Goal: Information Seeking & Learning: Learn about a topic

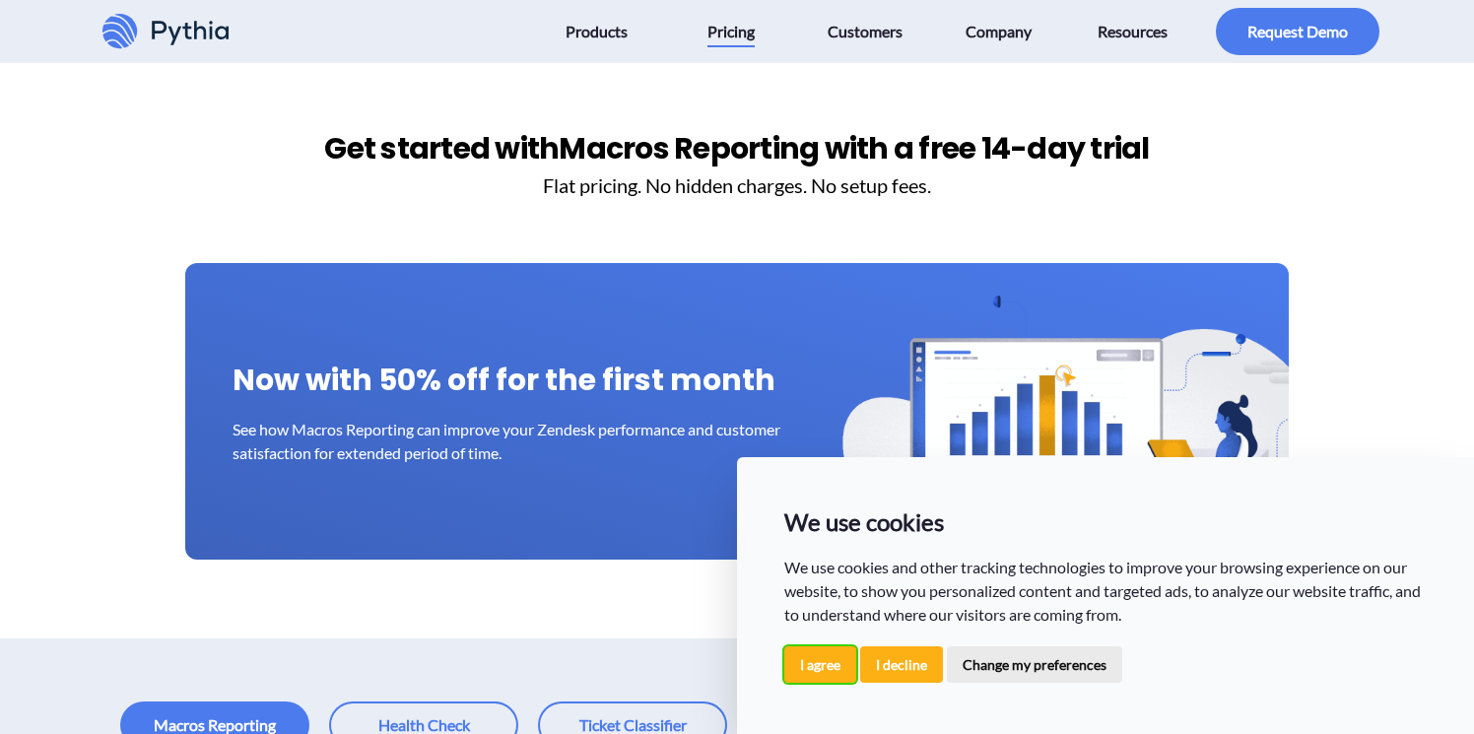
click at [811, 667] on button "I agree" at bounding box center [820, 664] width 72 height 36
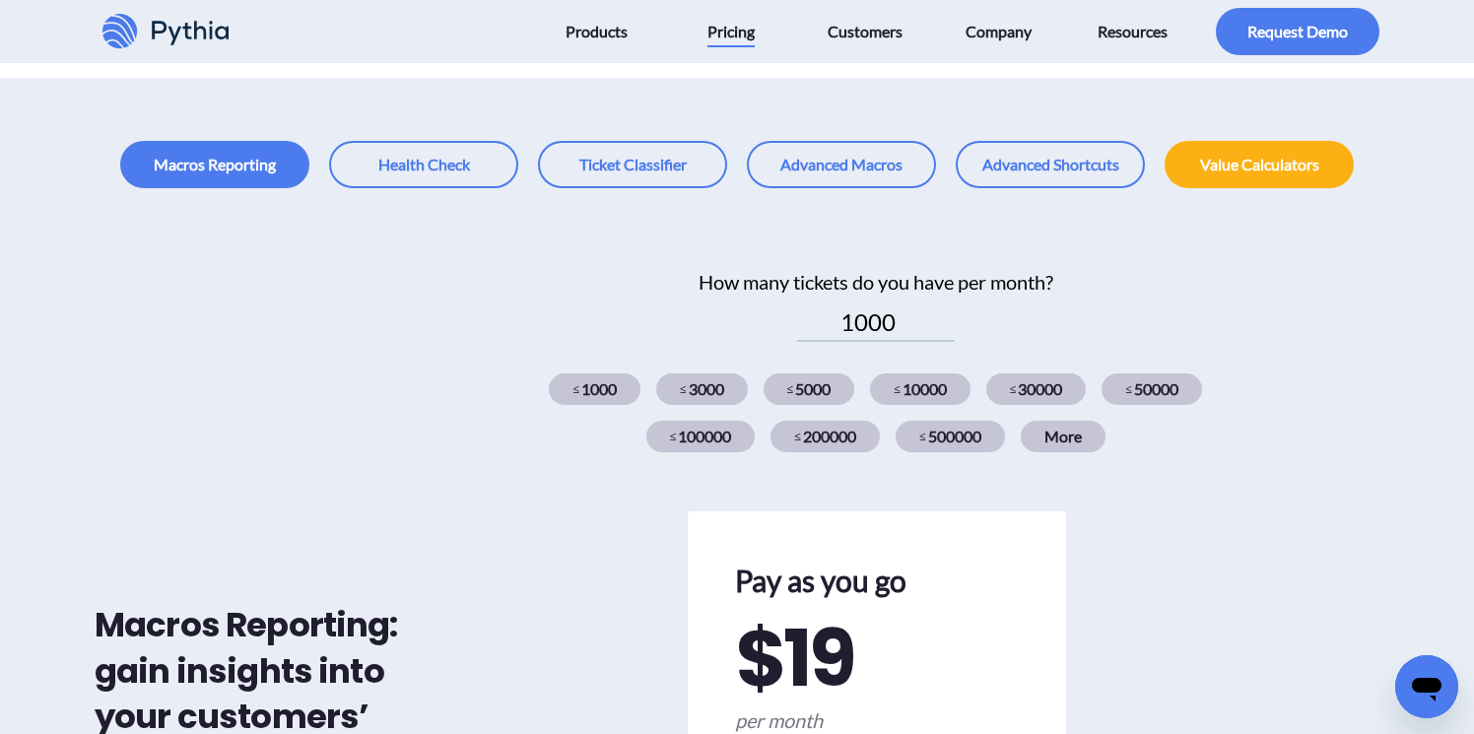
scroll to position [564, 0]
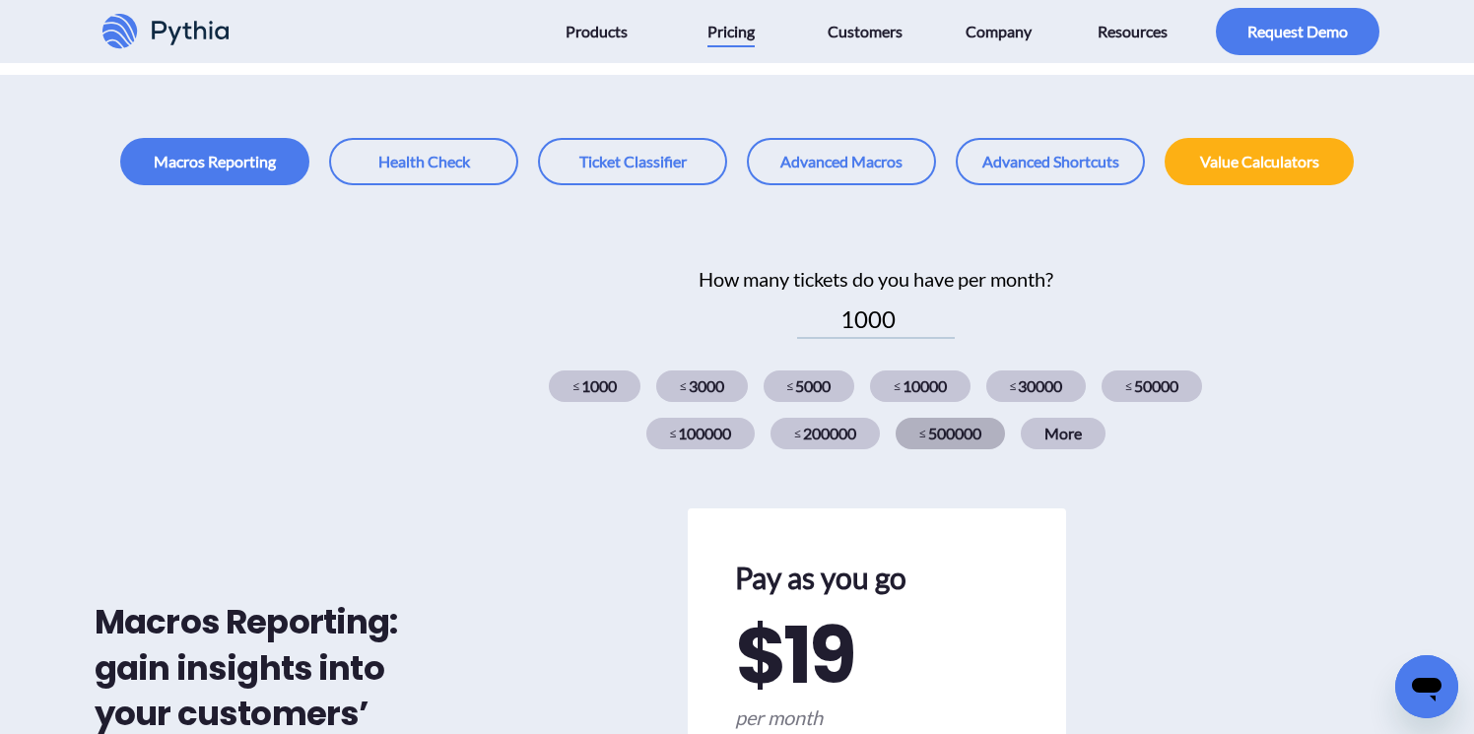
click at [942, 432] on div "≤ 500000" at bounding box center [950, 434] width 109 height 32
type input "500000"
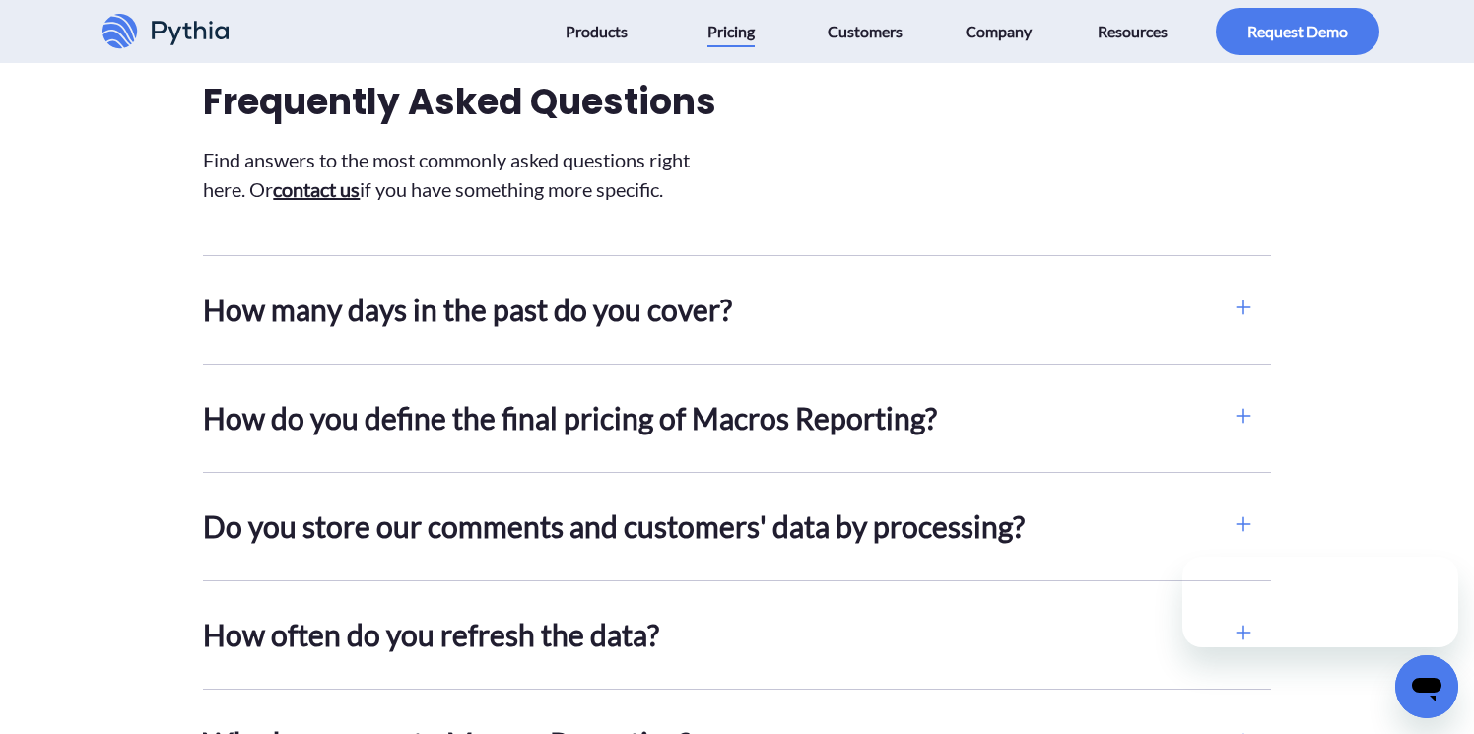
scroll to position [0, 0]
click at [510, 326] on h2 "How many days in the past do you cover?" at bounding box center [709, 310] width 1012 height 44
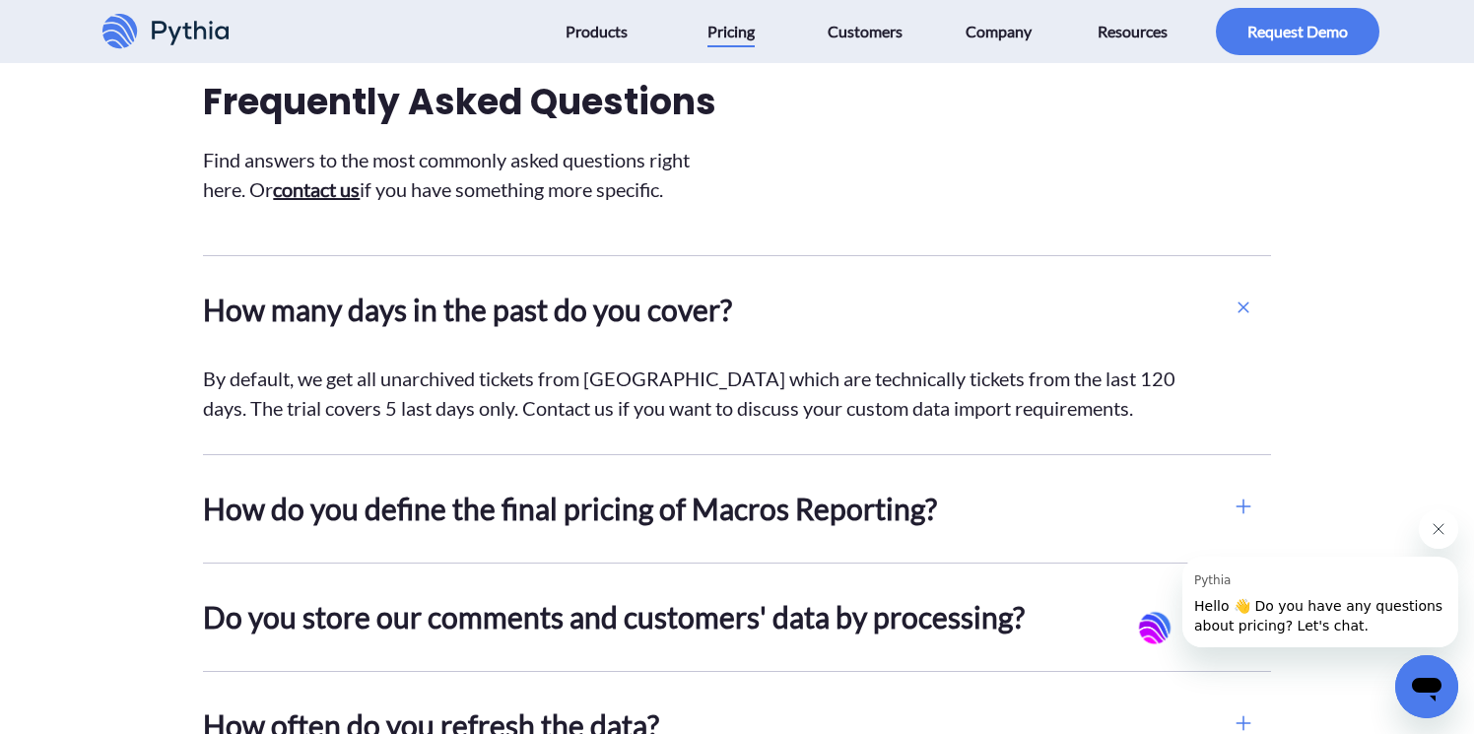
click at [629, 307] on h2 "How many days in the past do you cover?" at bounding box center [709, 310] width 1012 height 44
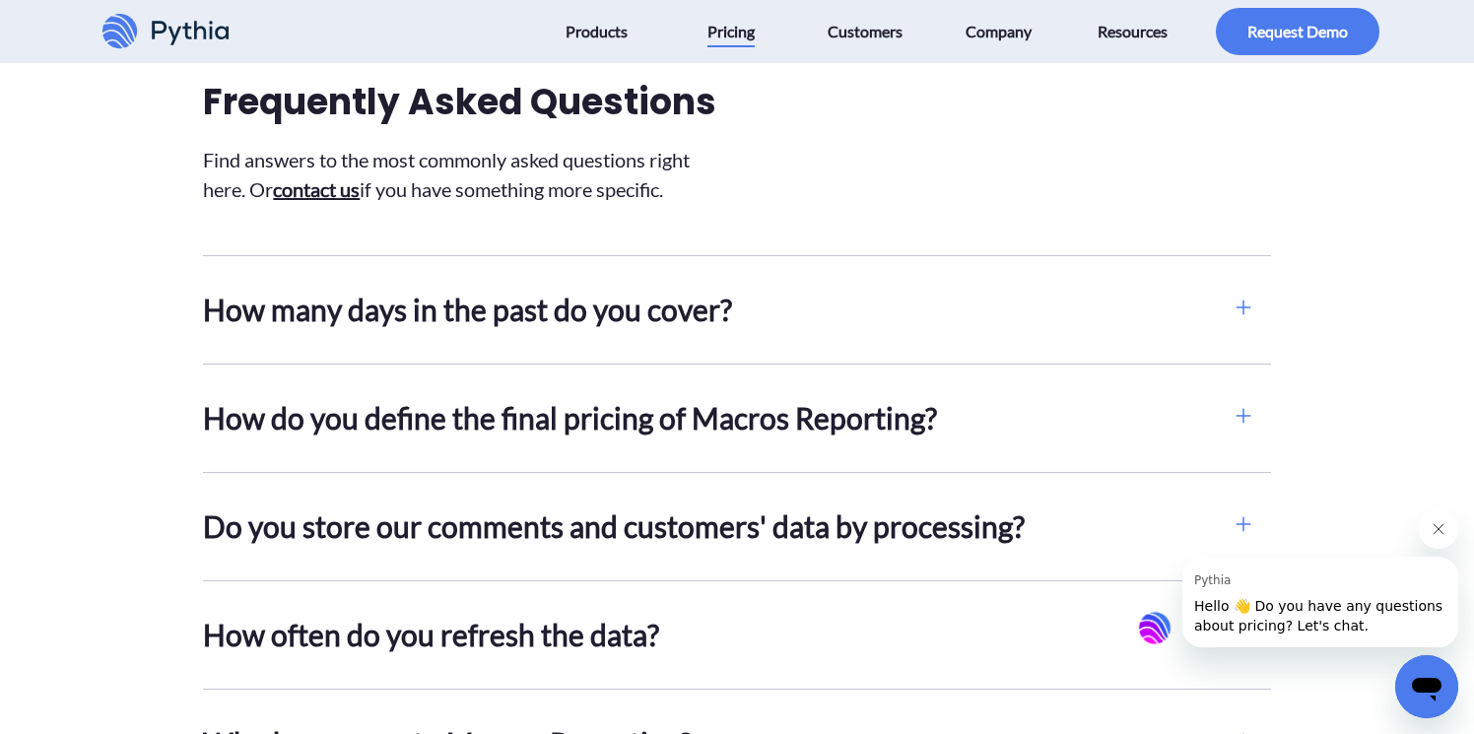
click at [655, 408] on h2 "How do you define the final pricing of Macros Reporting?" at bounding box center [709, 418] width 1012 height 44
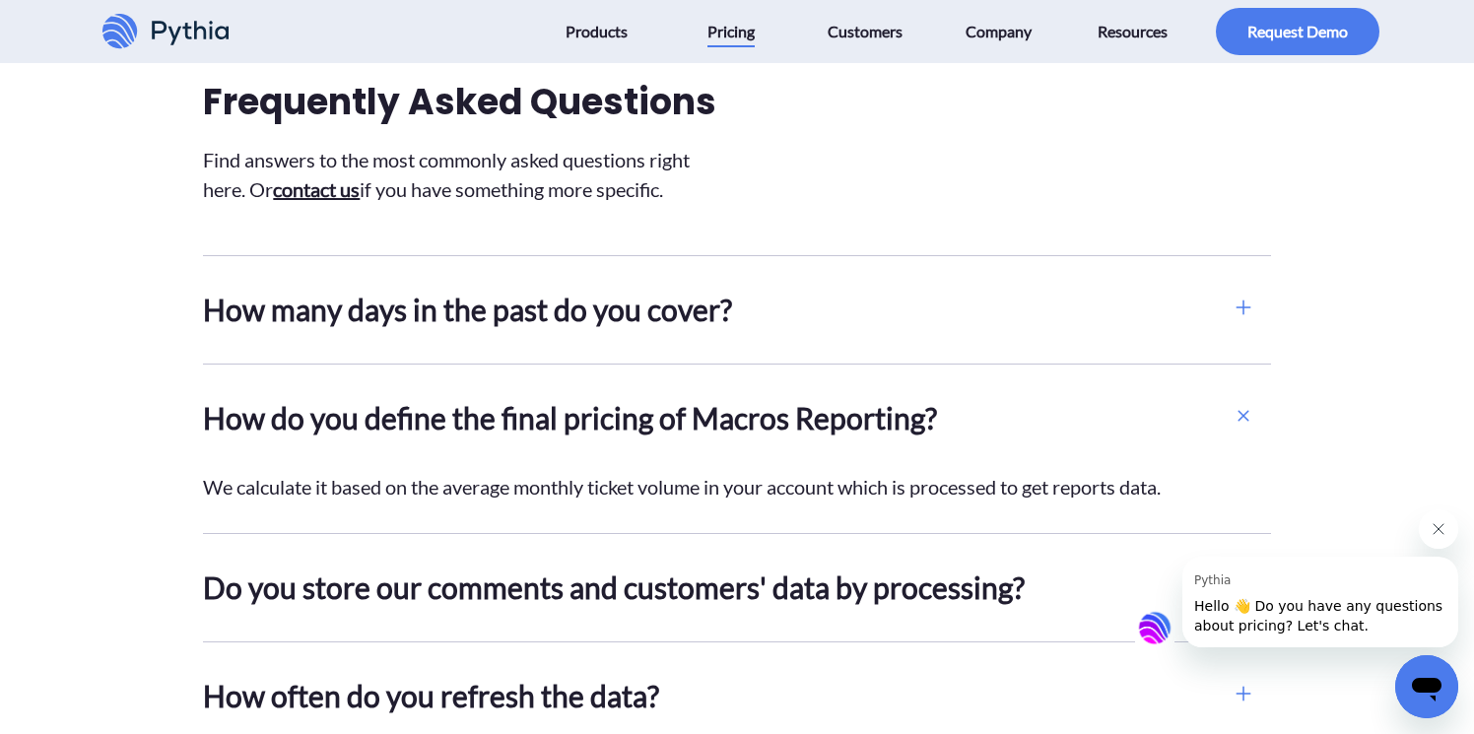
click at [1431, 521] on icon "Close message from Pythia" at bounding box center [1439, 529] width 16 height 16
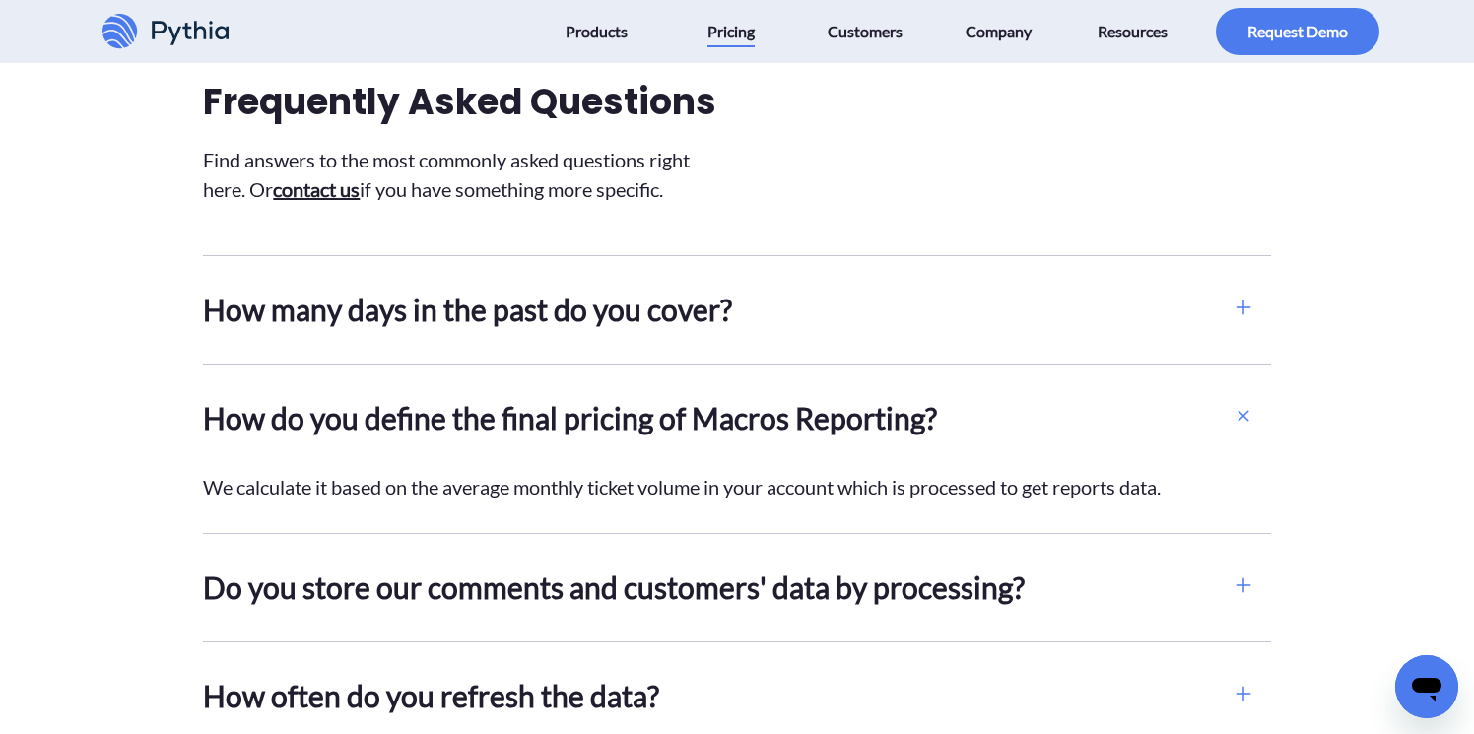
click at [1024, 425] on h2 "How do you define the final pricing of Macros Reporting?" at bounding box center [709, 418] width 1012 height 44
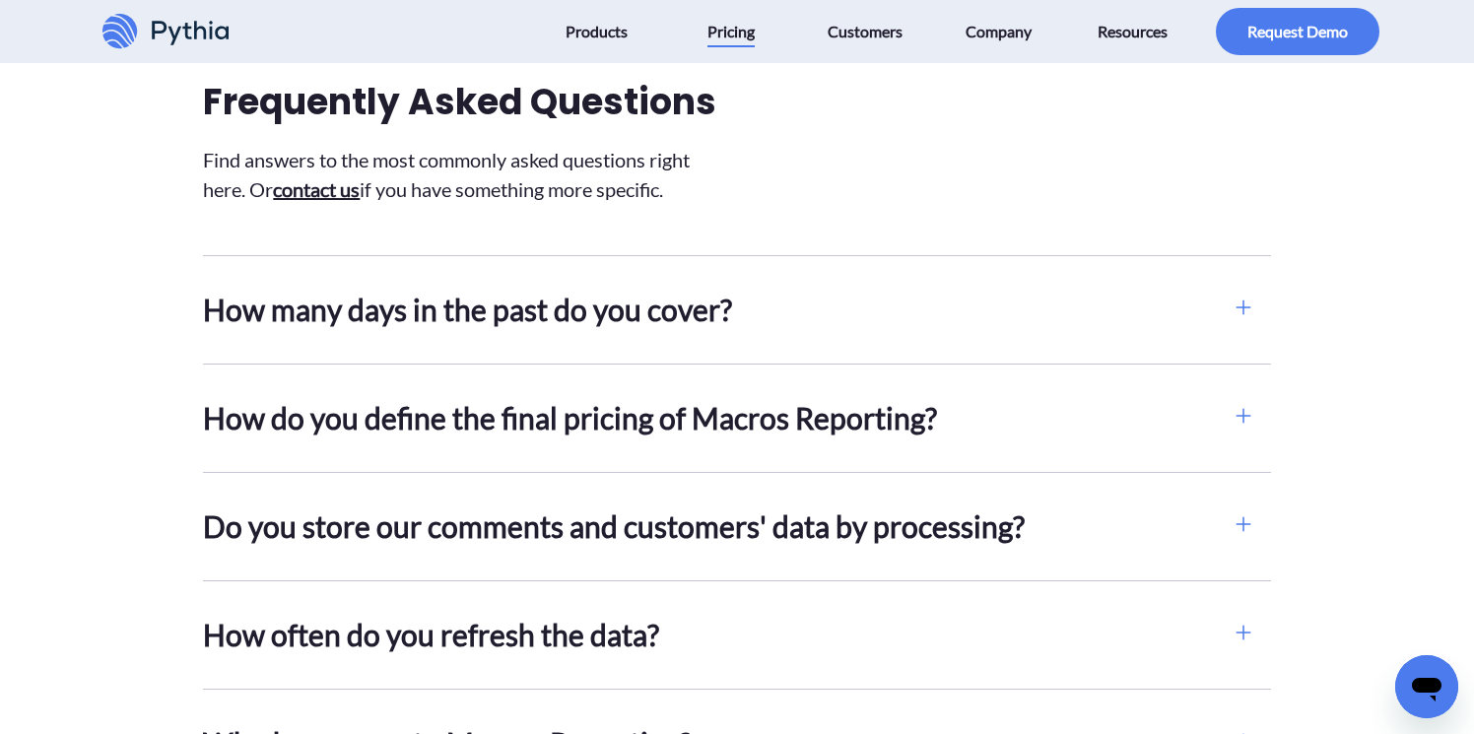
click at [935, 513] on h2 "Do you store our comments and customers' data by processing?" at bounding box center [709, 526] width 1012 height 44
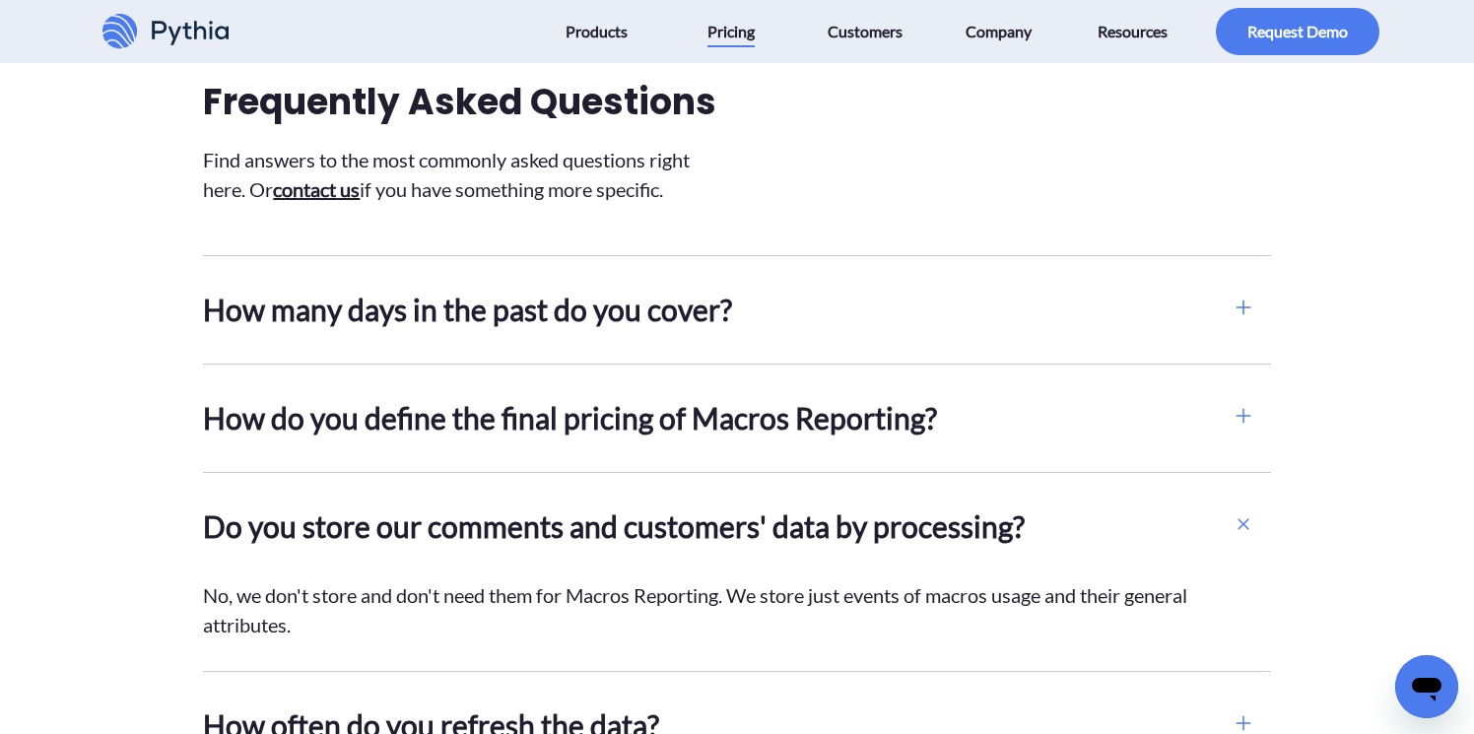
click at [935, 513] on h2 "Do you store our comments and customers' data by processing?" at bounding box center [709, 526] width 1012 height 44
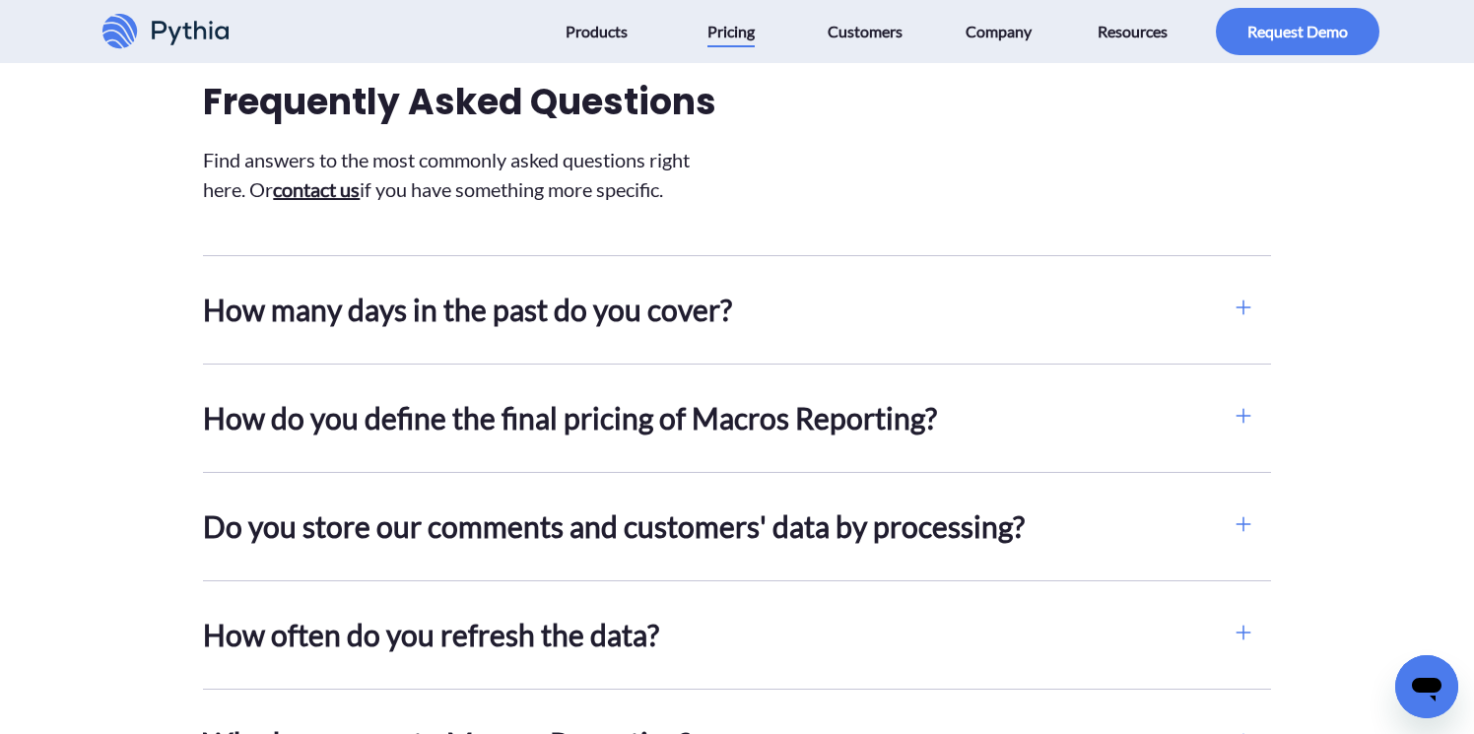
click at [849, 630] on h2 "How often do you refresh the data?" at bounding box center [709, 635] width 1012 height 44
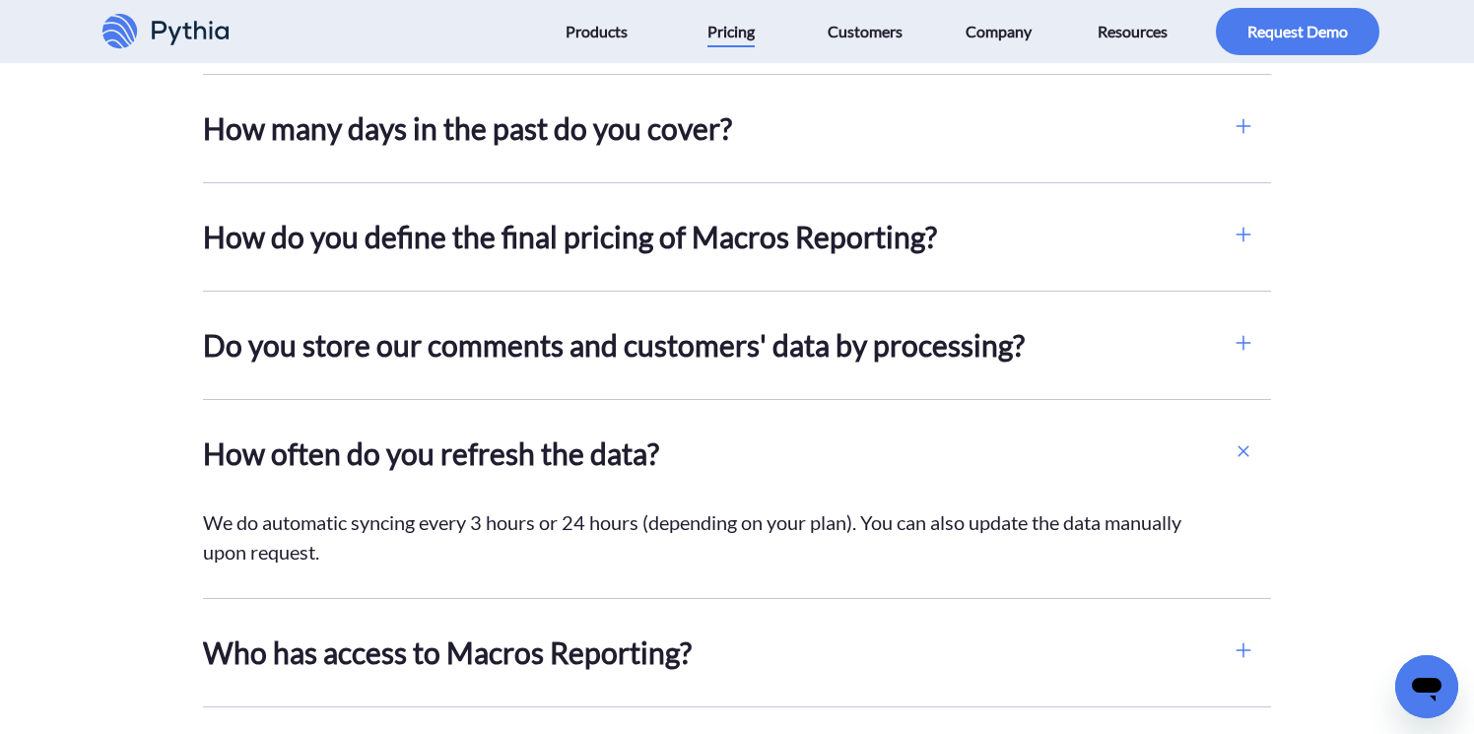
scroll to position [2256, 0]
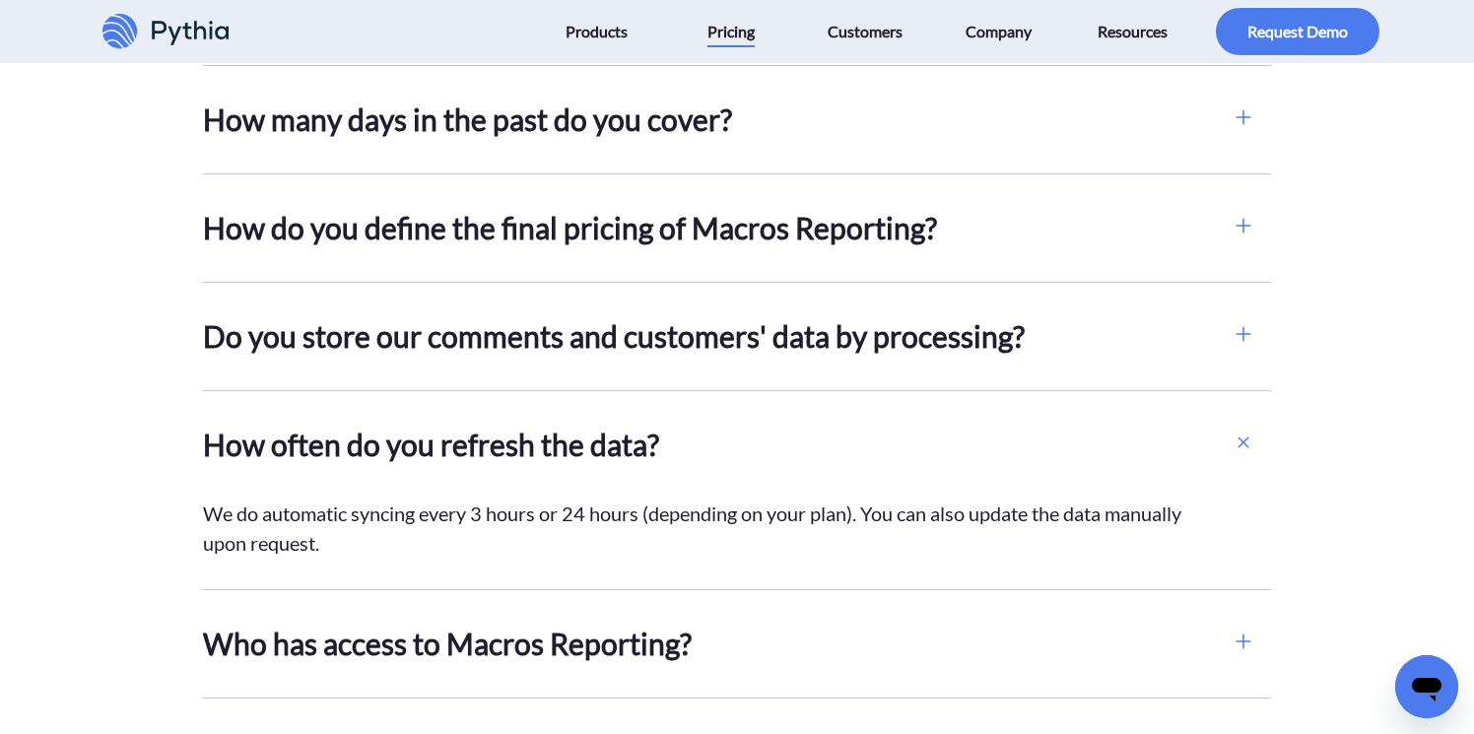
click at [884, 439] on h2 "How often do you refresh the data?" at bounding box center [709, 445] width 1012 height 44
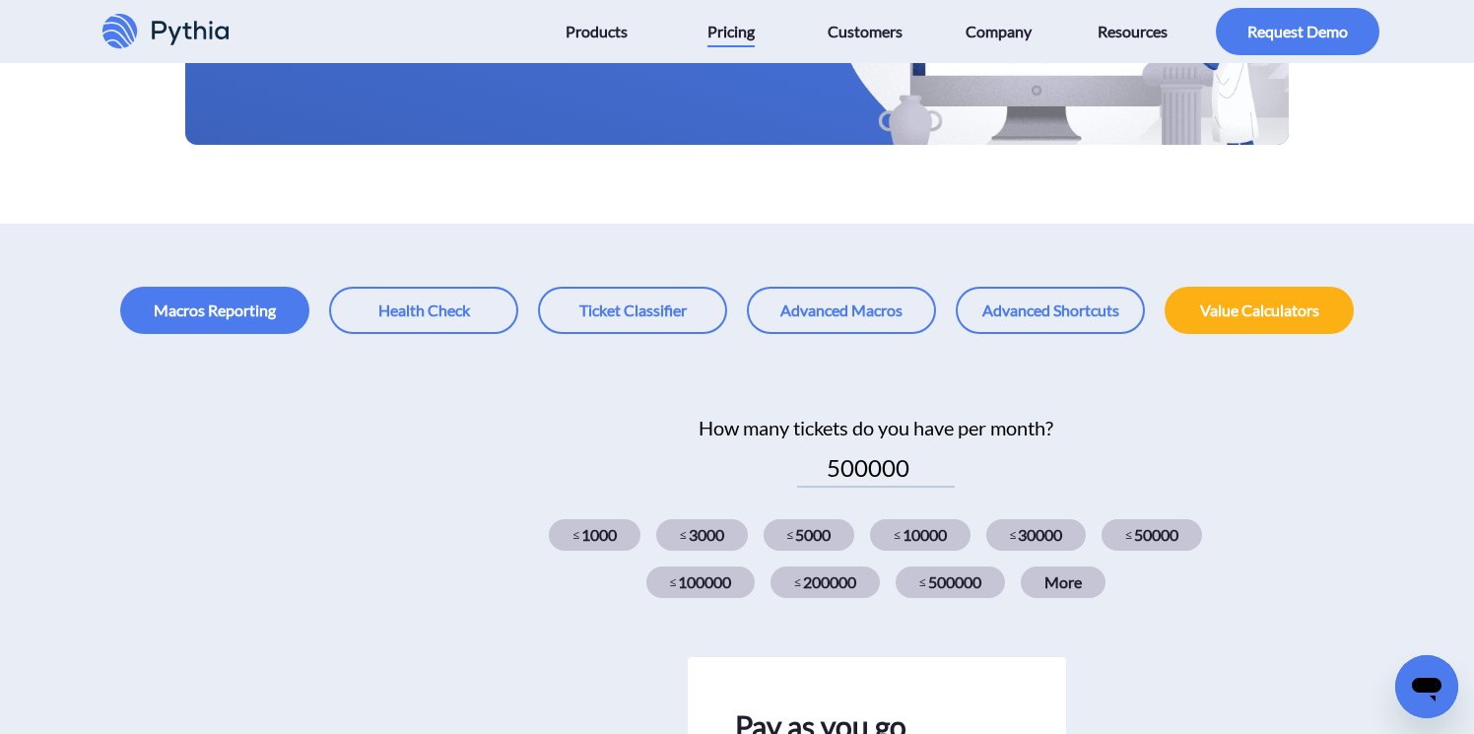
scroll to position [407, 0]
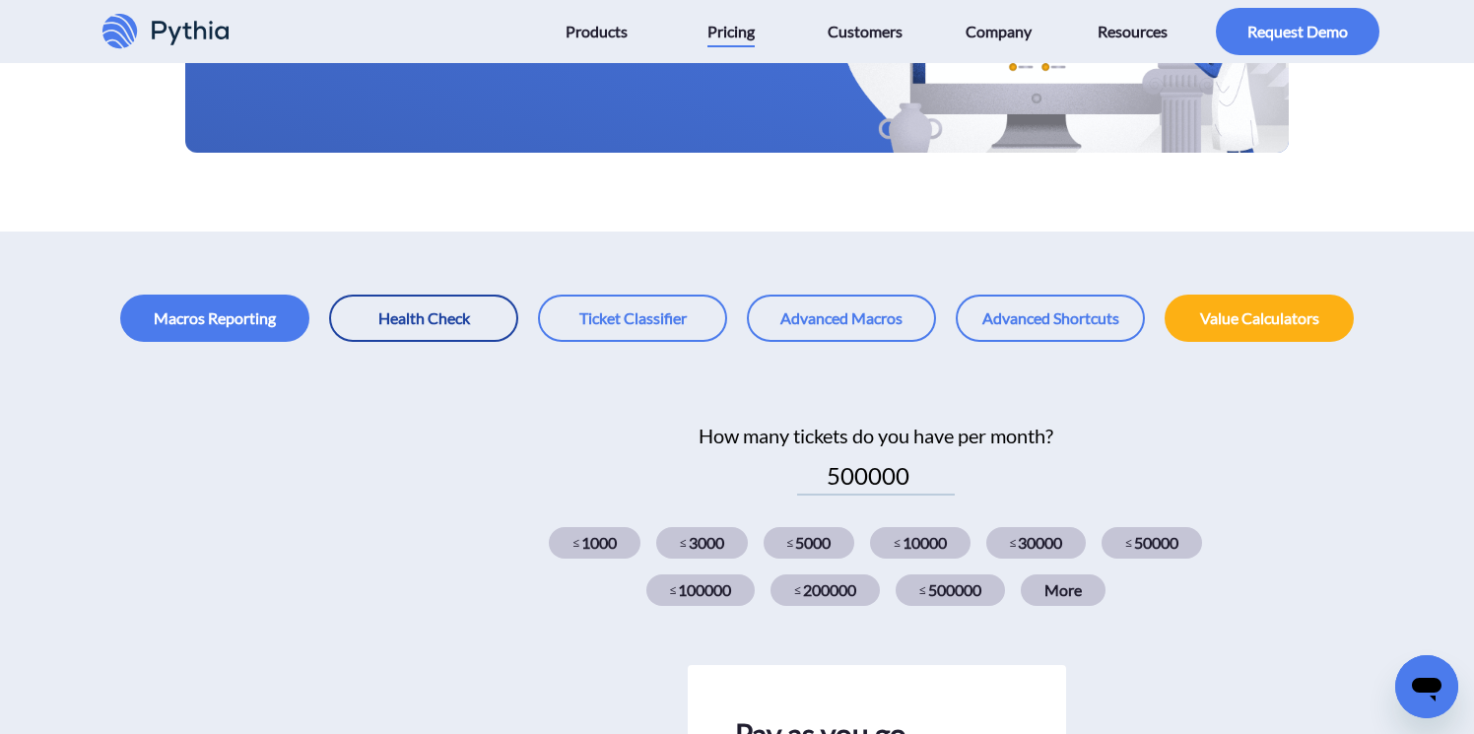
click at [452, 336] on link at bounding box center [423, 318] width 189 height 47
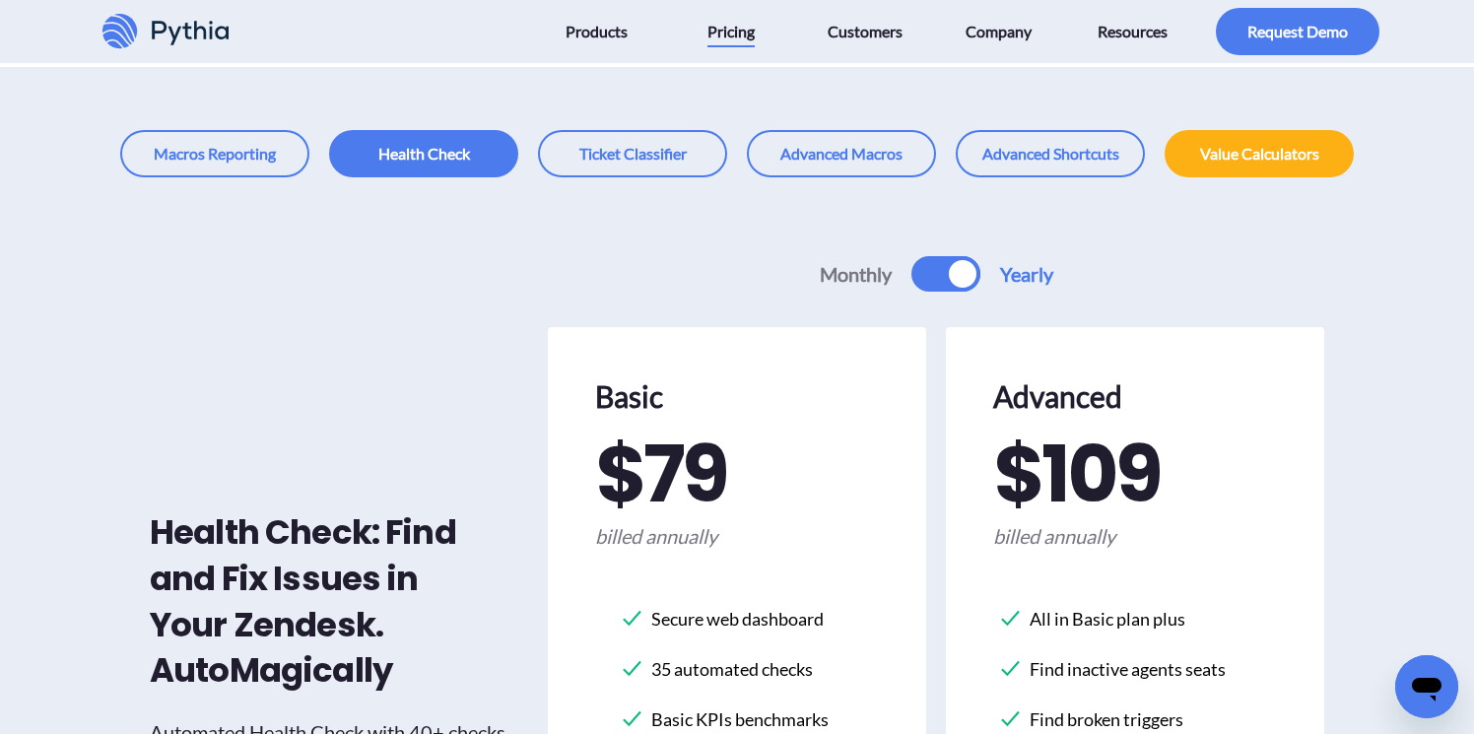
scroll to position [188, 0]
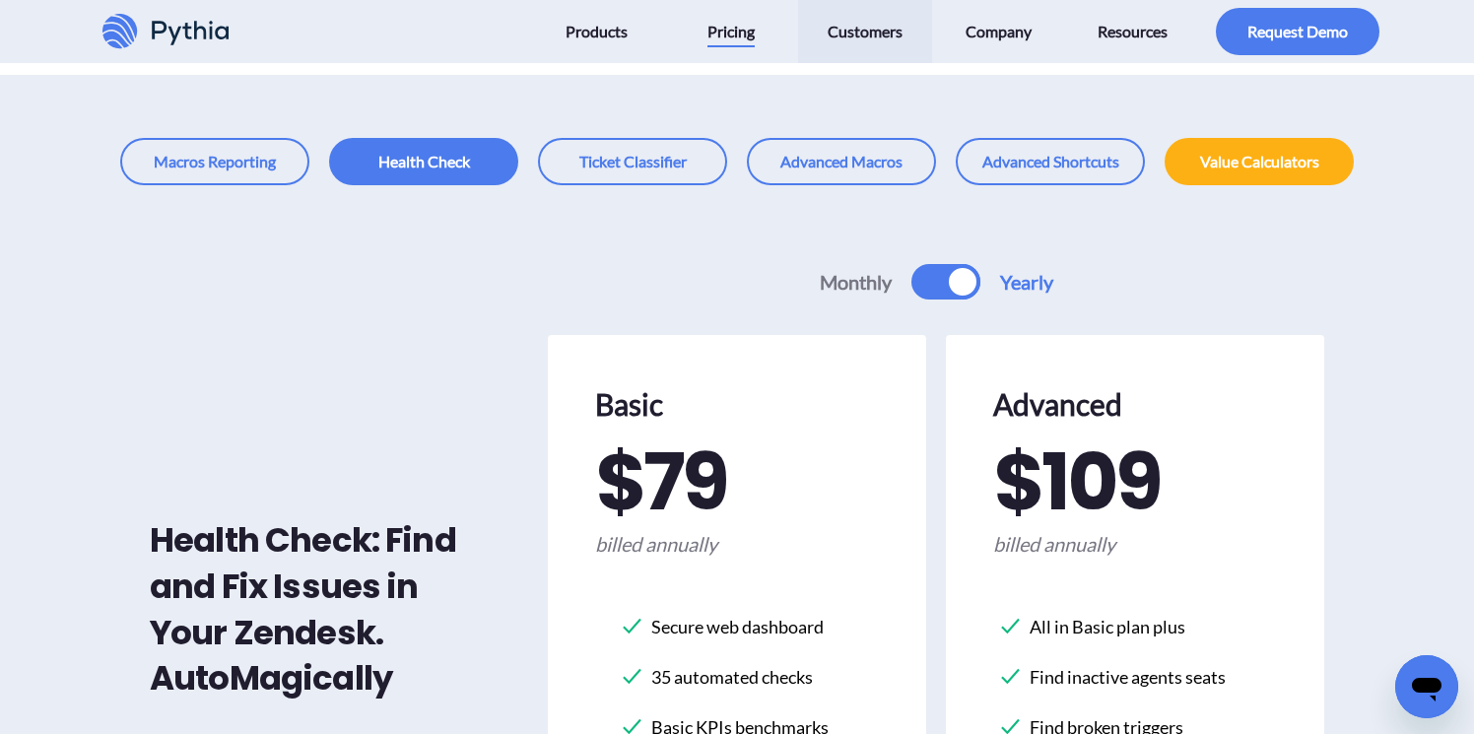
click at [836, 36] on span "Customers" at bounding box center [865, 32] width 75 height 32
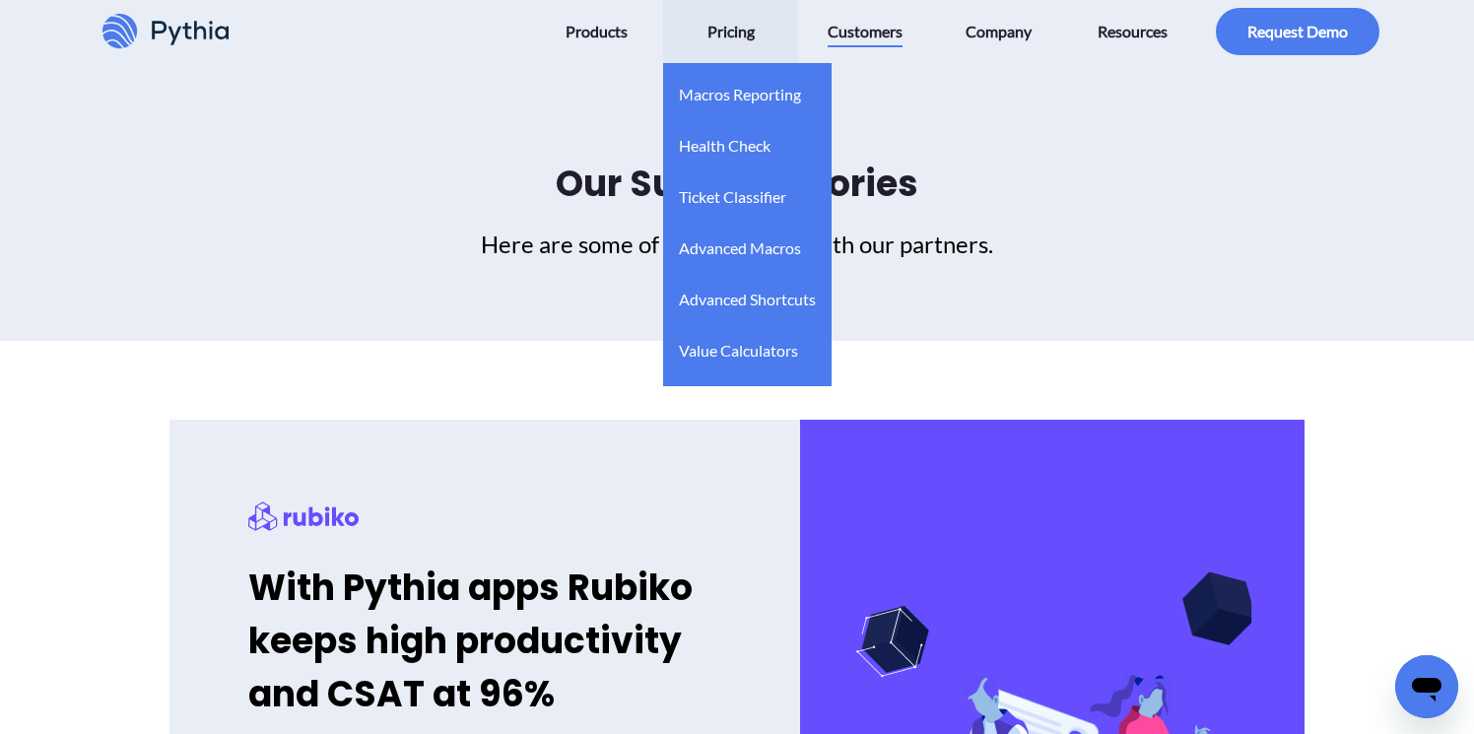
click at [717, 45] on span "Pricing" at bounding box center [730, 32] width 47 height 32
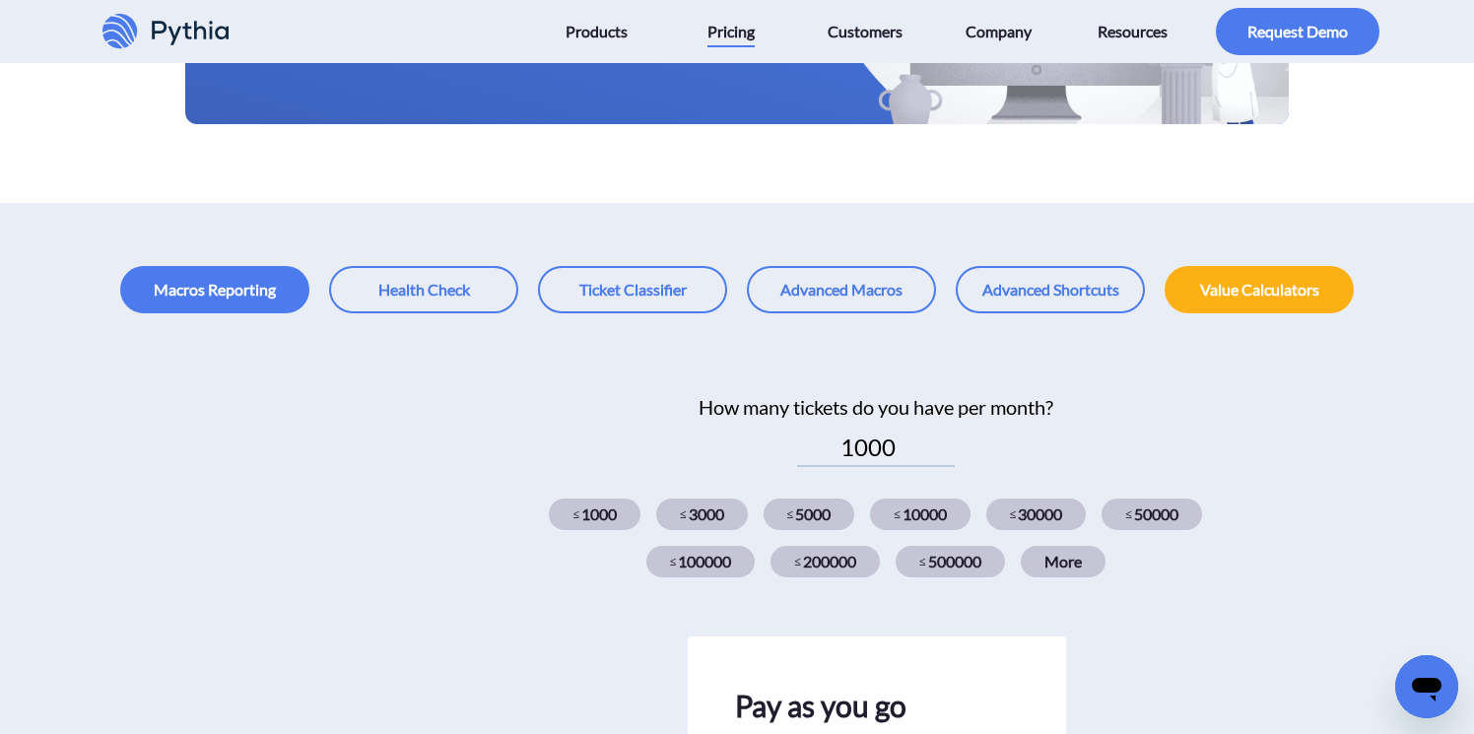
scroll to position [461, 0]
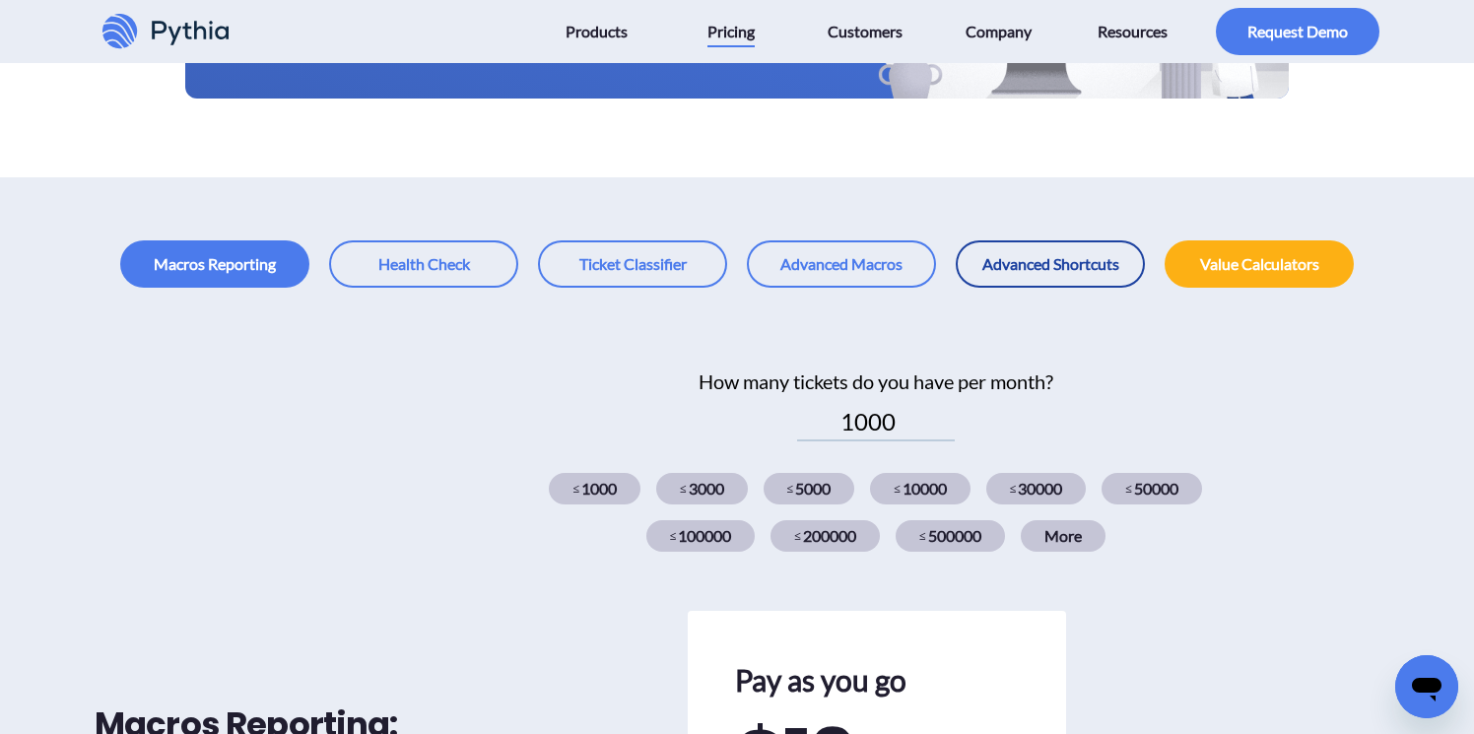
click at [994, 255] on link at bounding box center [1050, 263] width 189 height 47
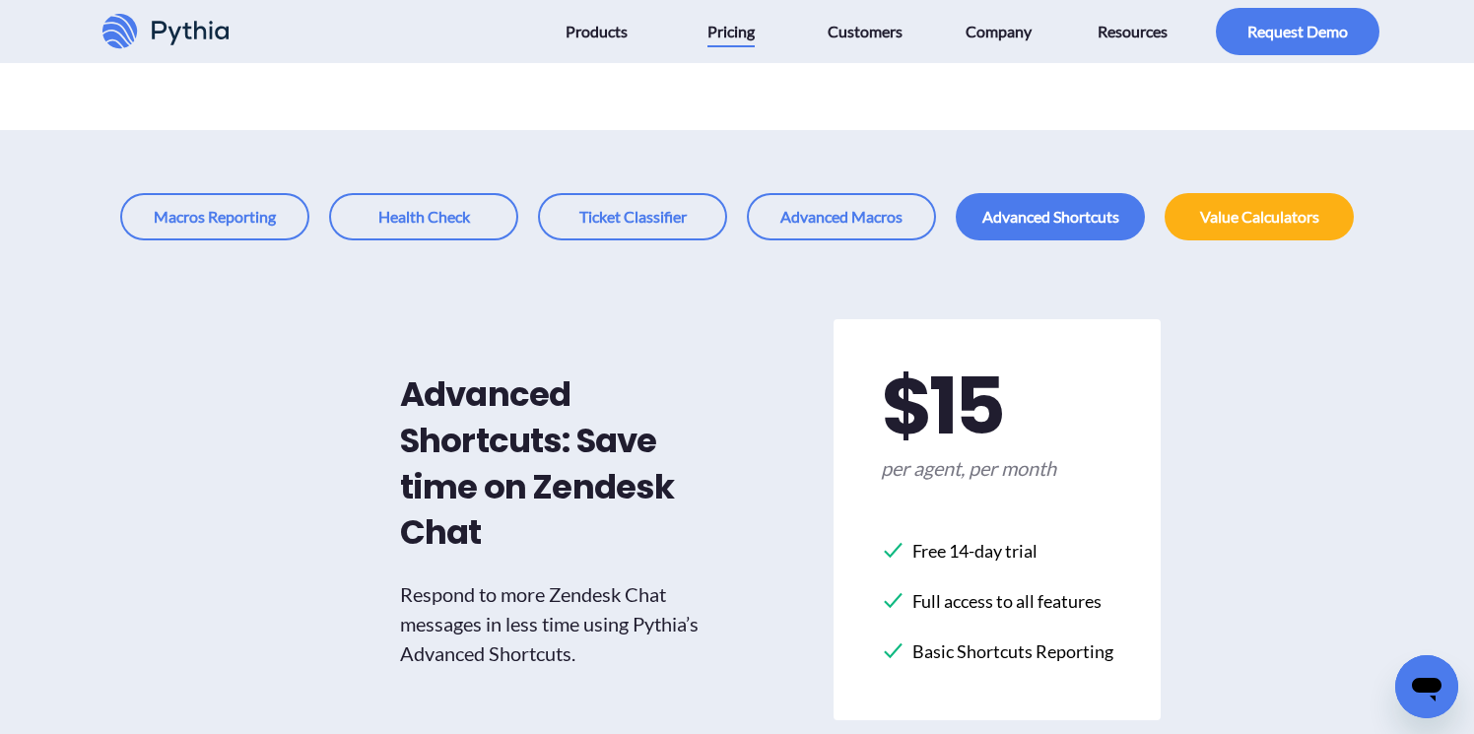
scroll to position [160, 0]
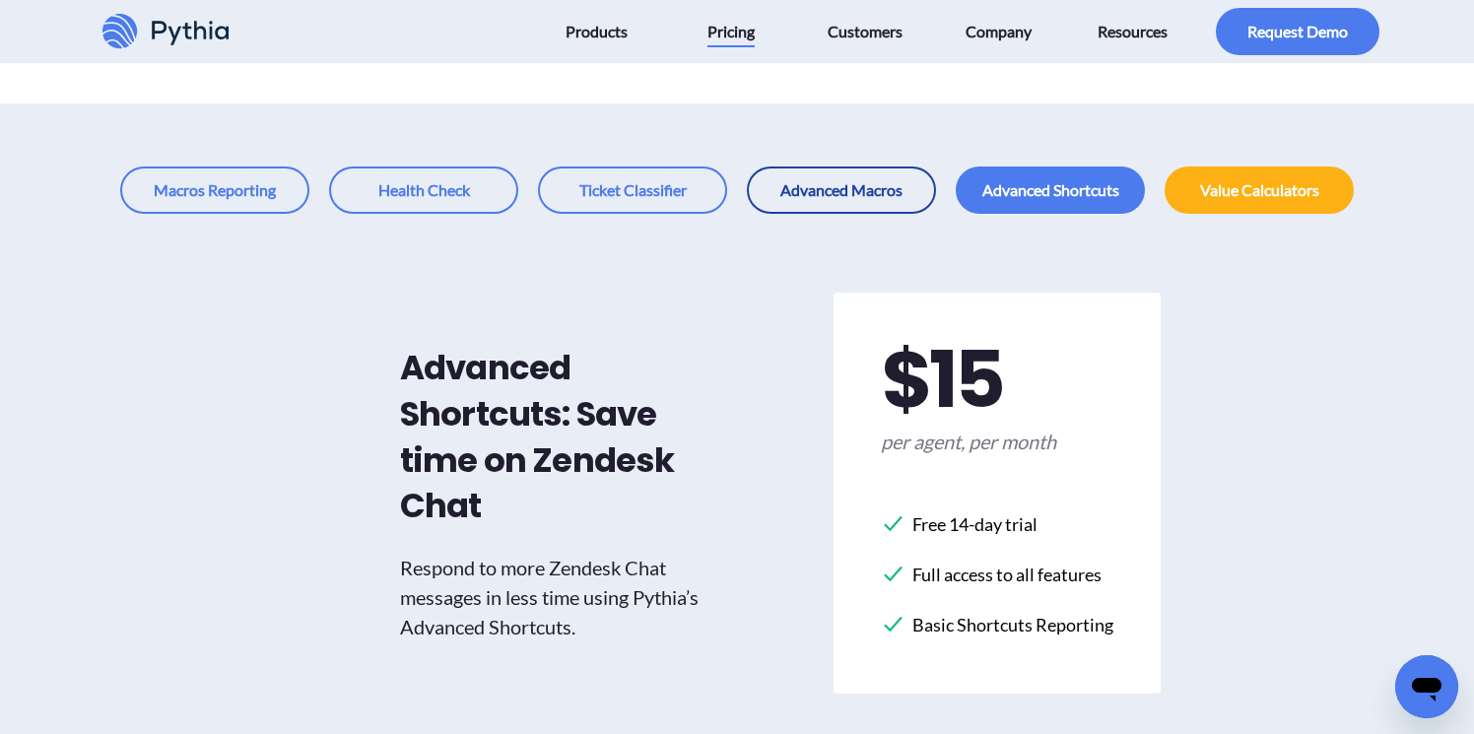
click at [826, 191] on link at bounding box center [841, 190] width 189 height 47
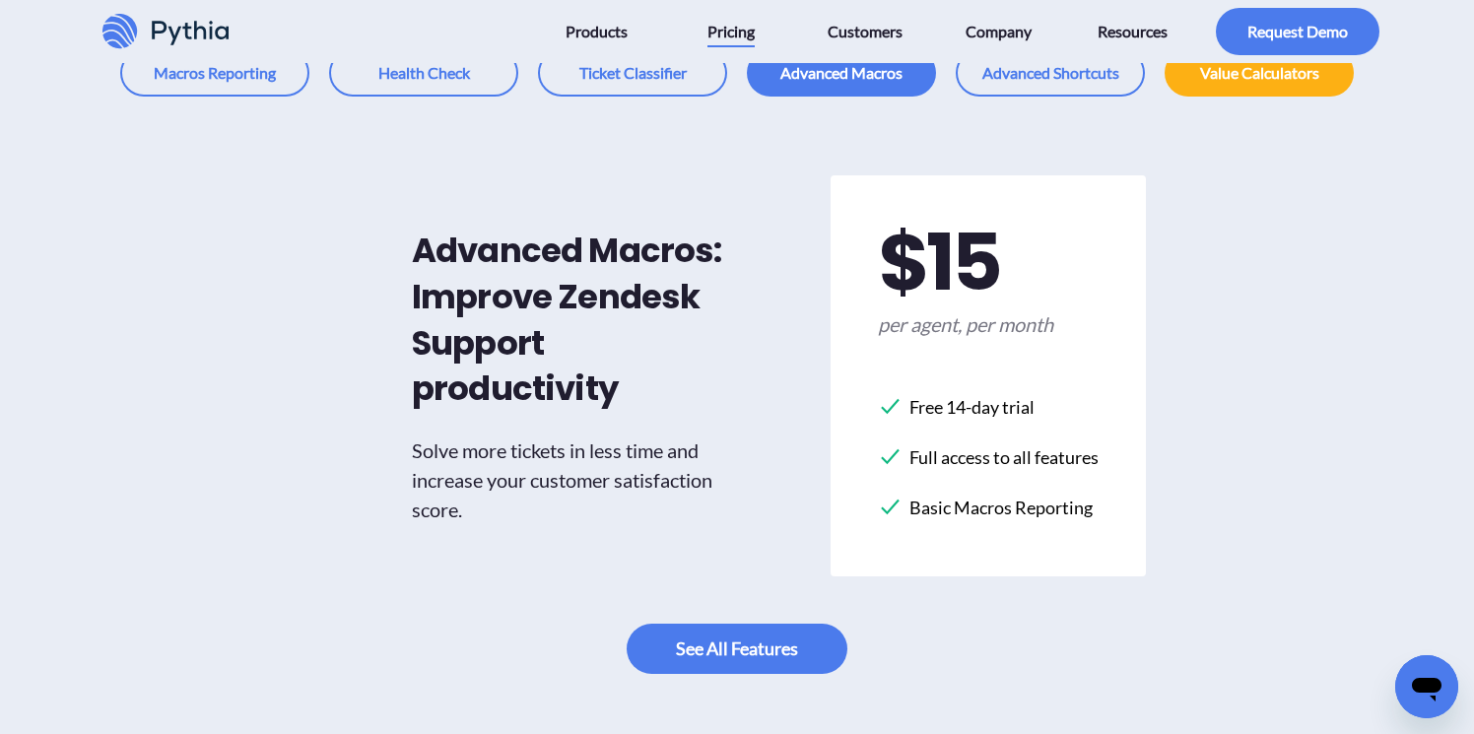
scroll to position [272, 0]
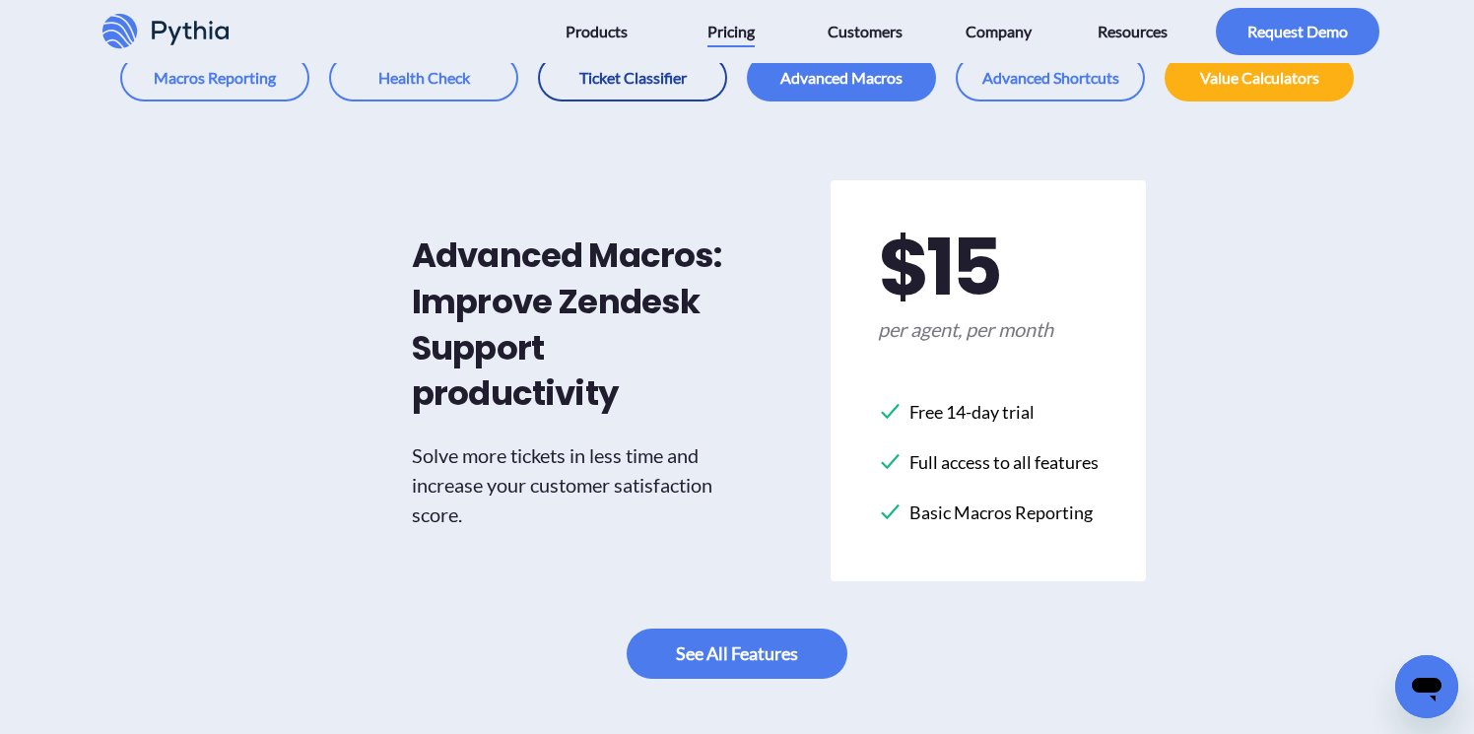
click at [621, 82] on link at bounding box center [632, 77] width 189 height 47
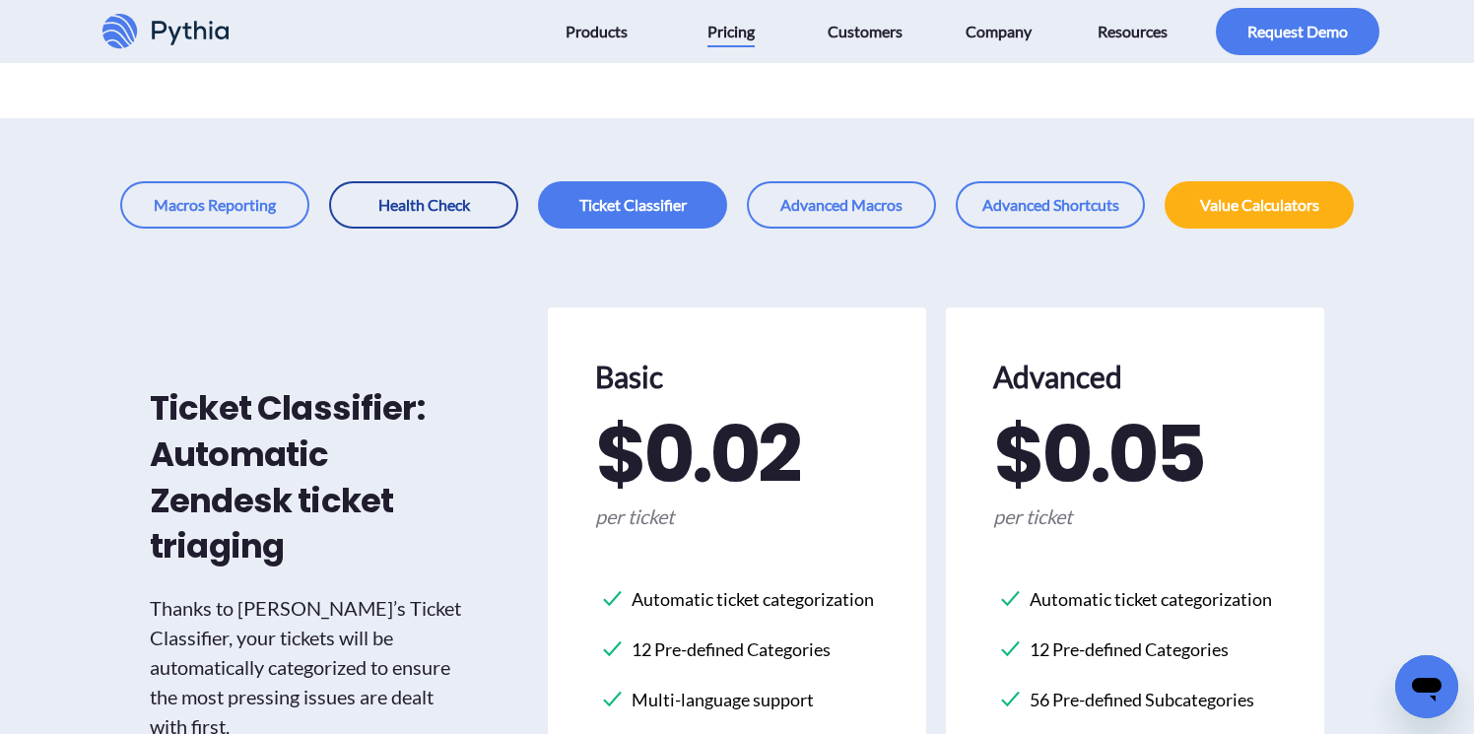
scroll to position [128, 0]
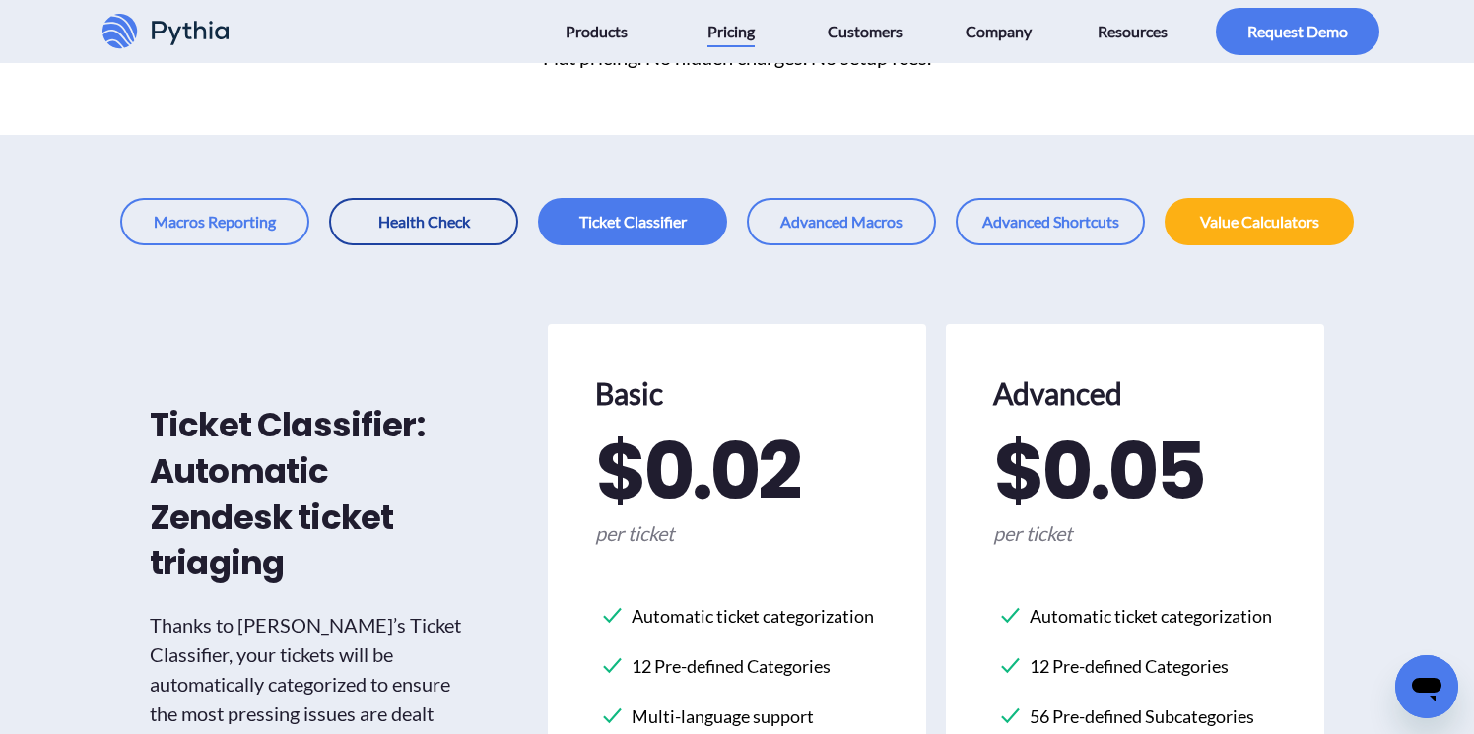
click at [418, 209] on link at bounding box center [423, 221] width 189 height 47
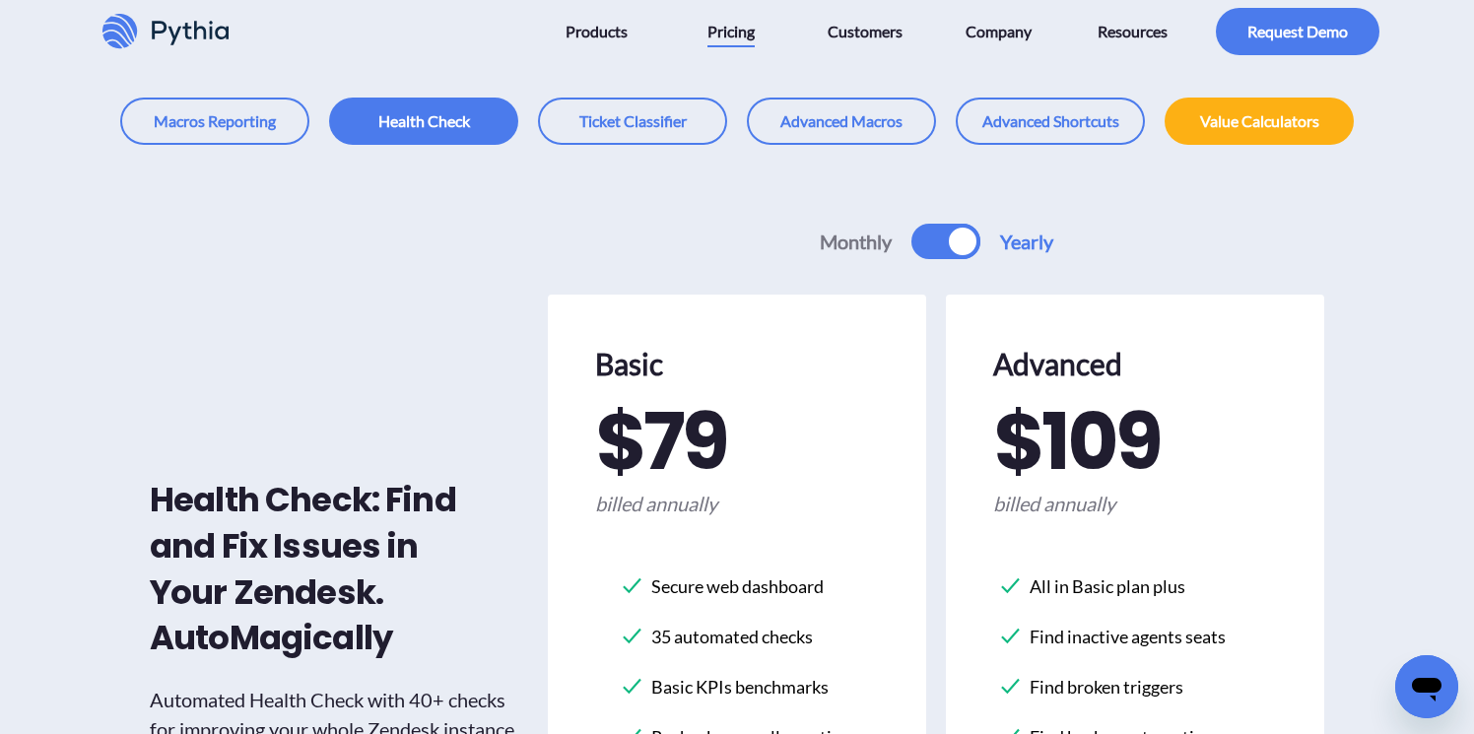
scroll to position [228, 0]
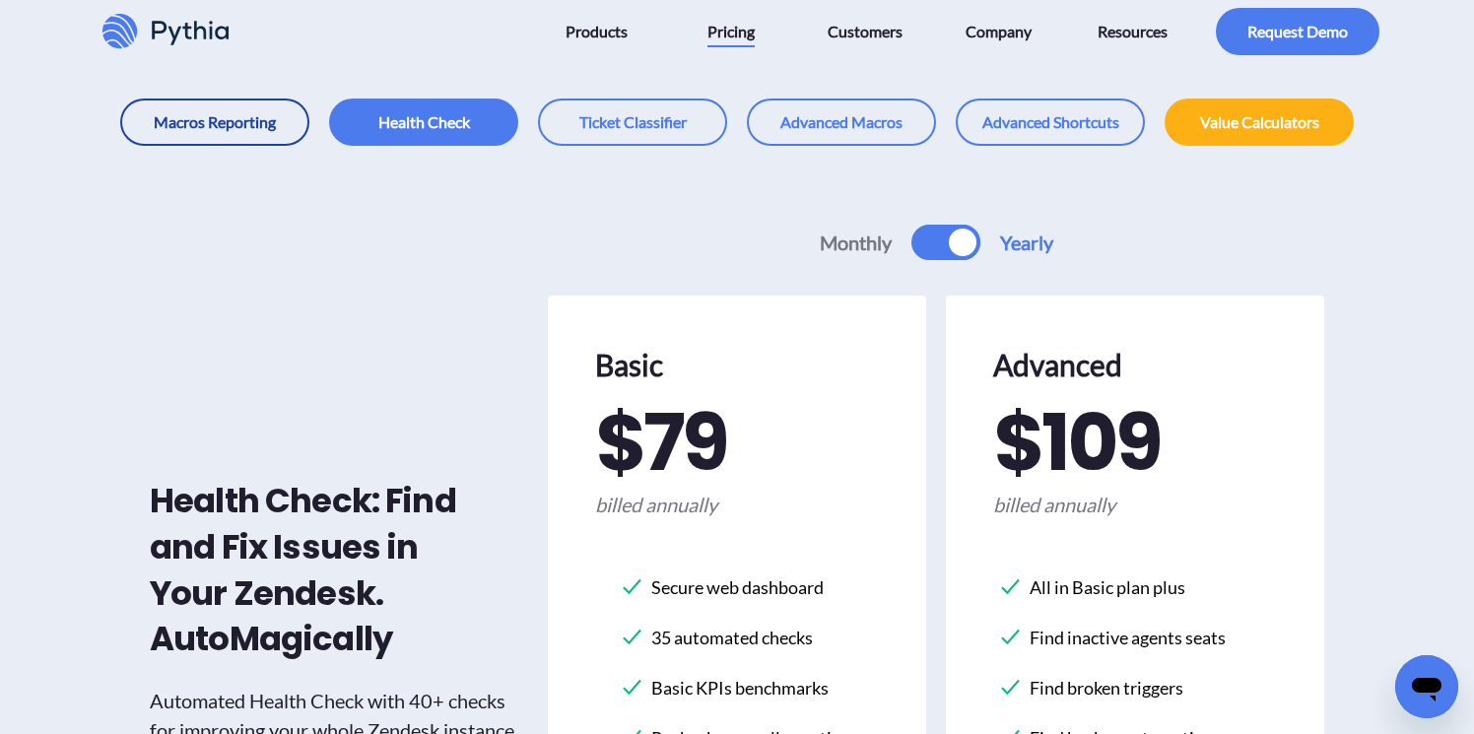
click at [234, 140] on link at bounding box center [214, 122] width 189 height 47
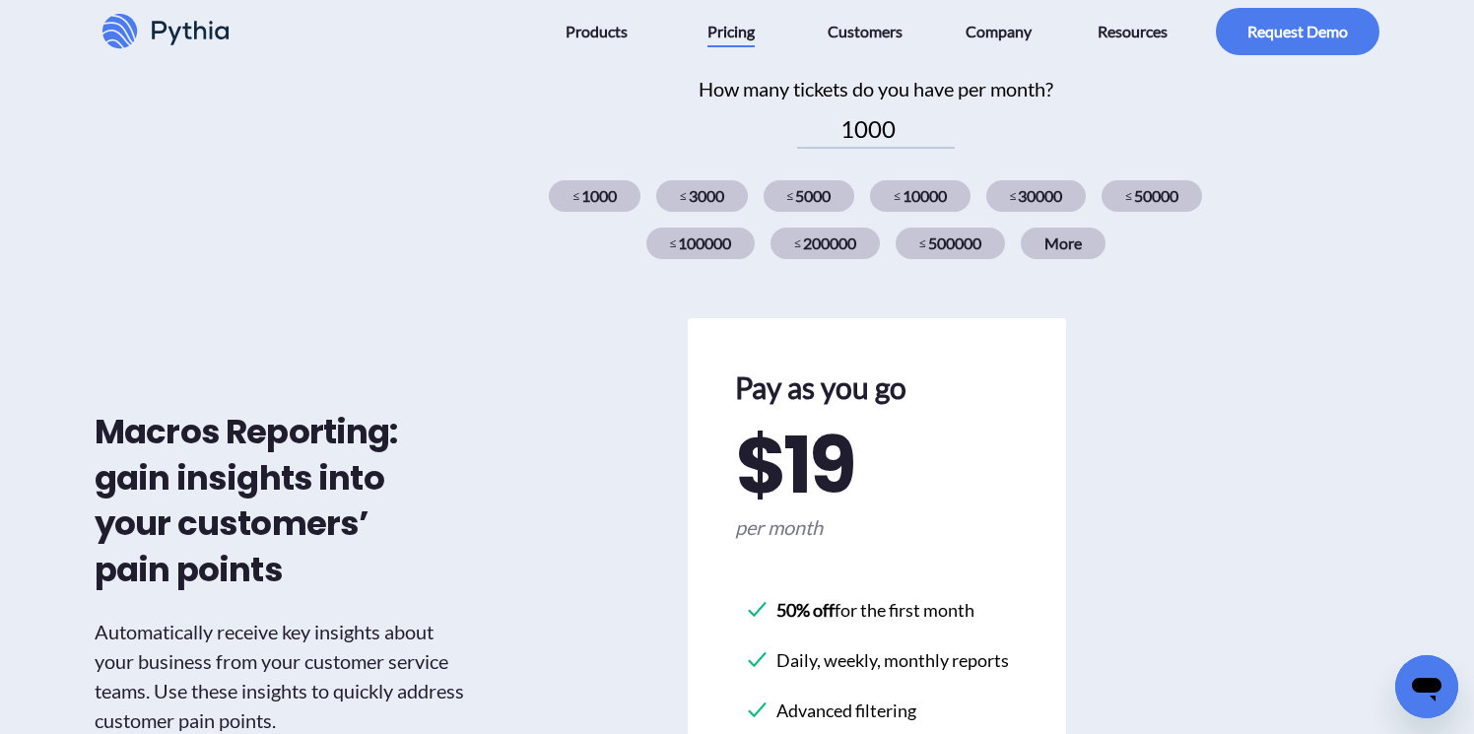
scroll to position [778, 0]
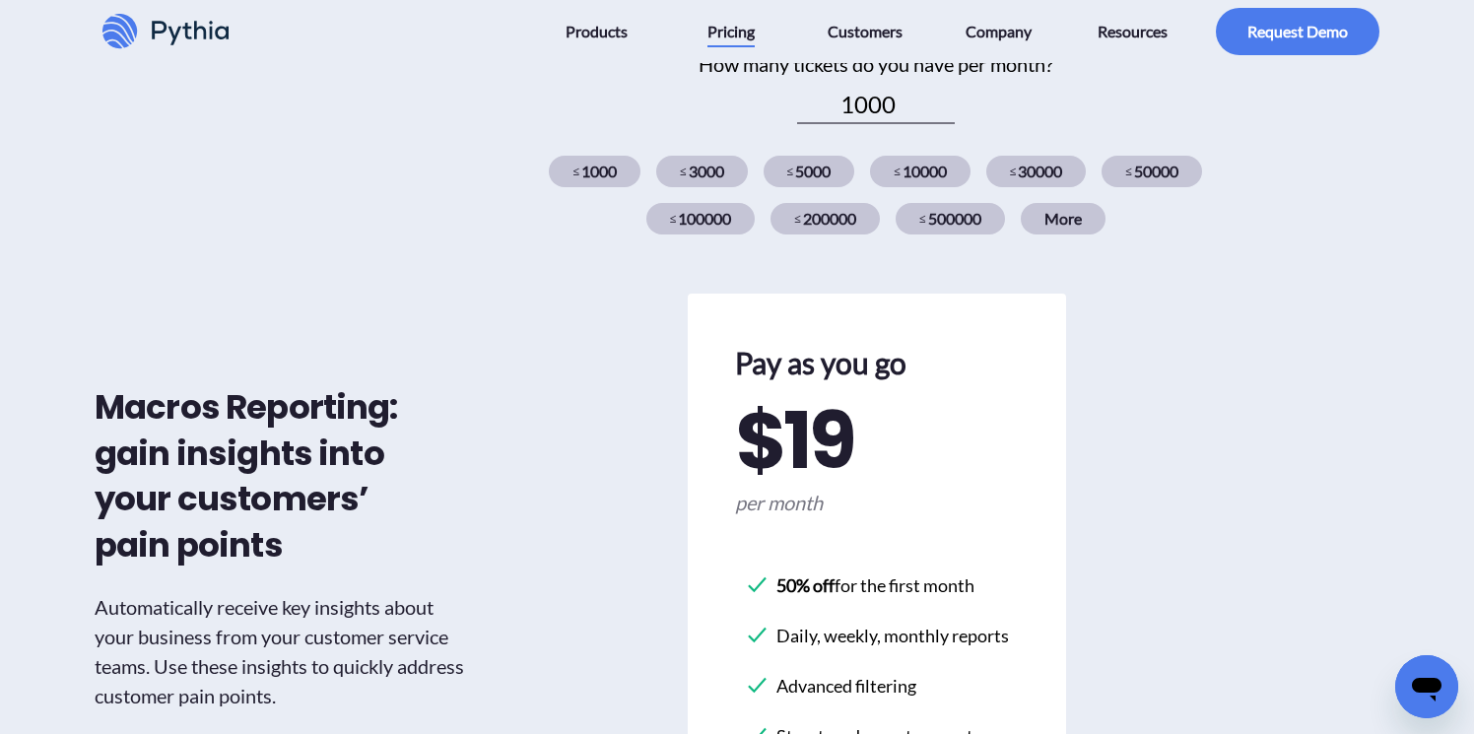
click at [897, 102] on input "1000" at bounding box center [876, 105] width 158 height 37
type input "100000"
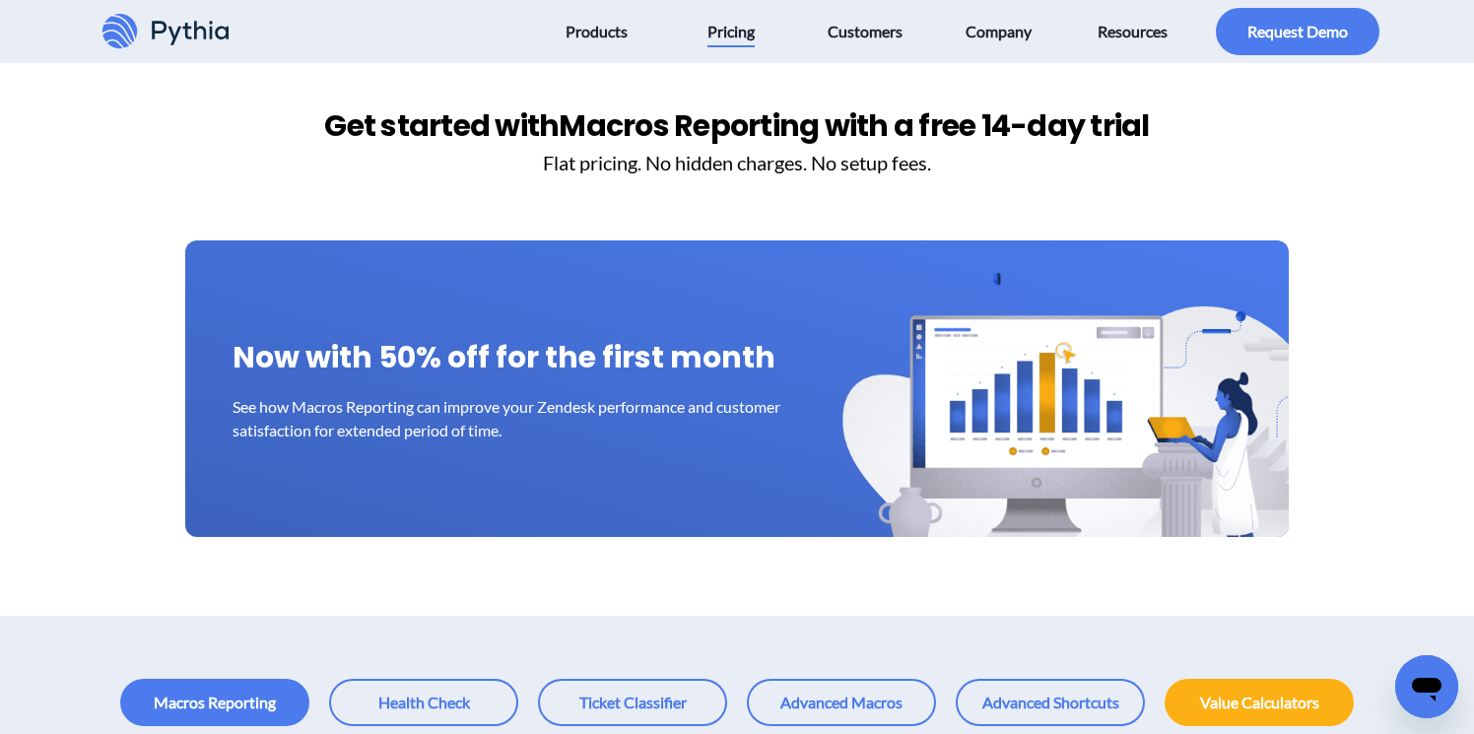
scroll to position [0, 0]
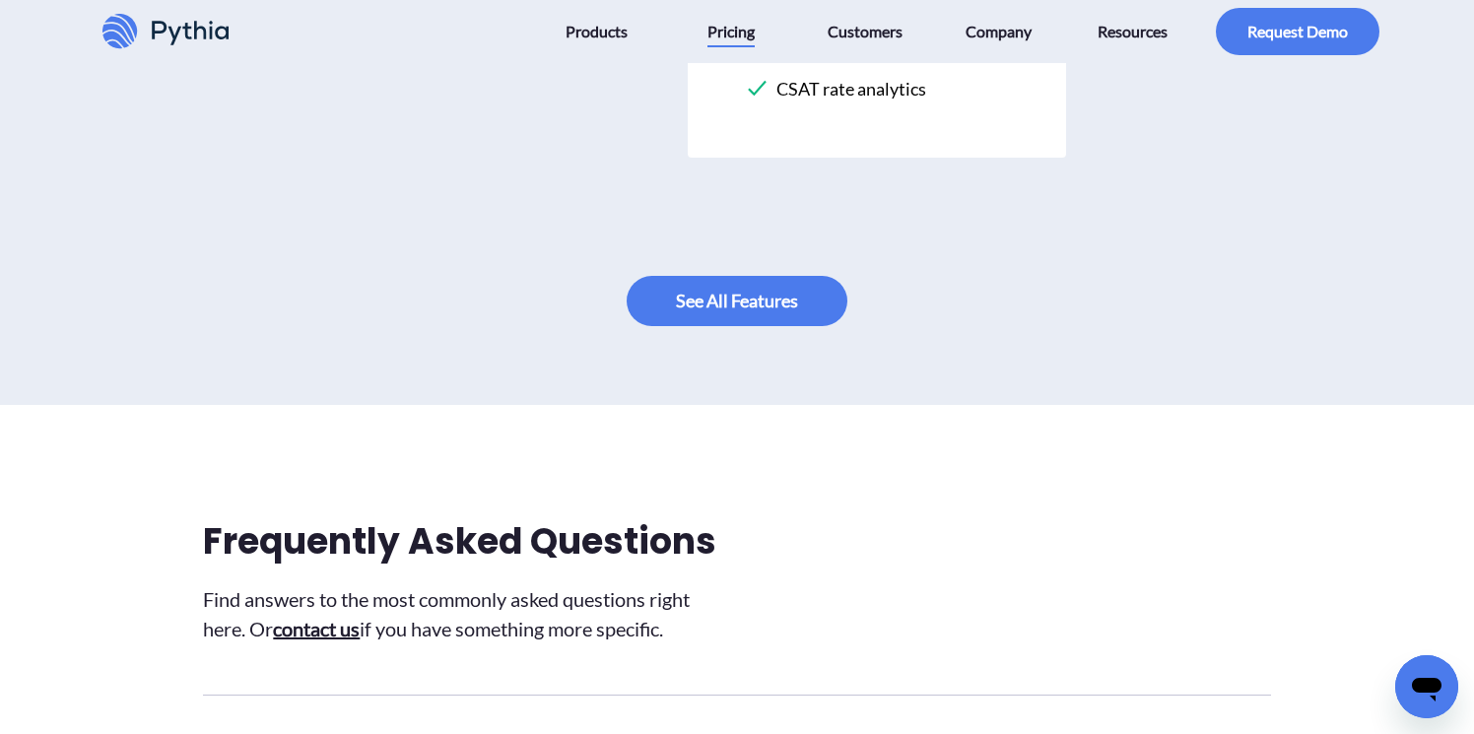
scroll to position [1631, 0]
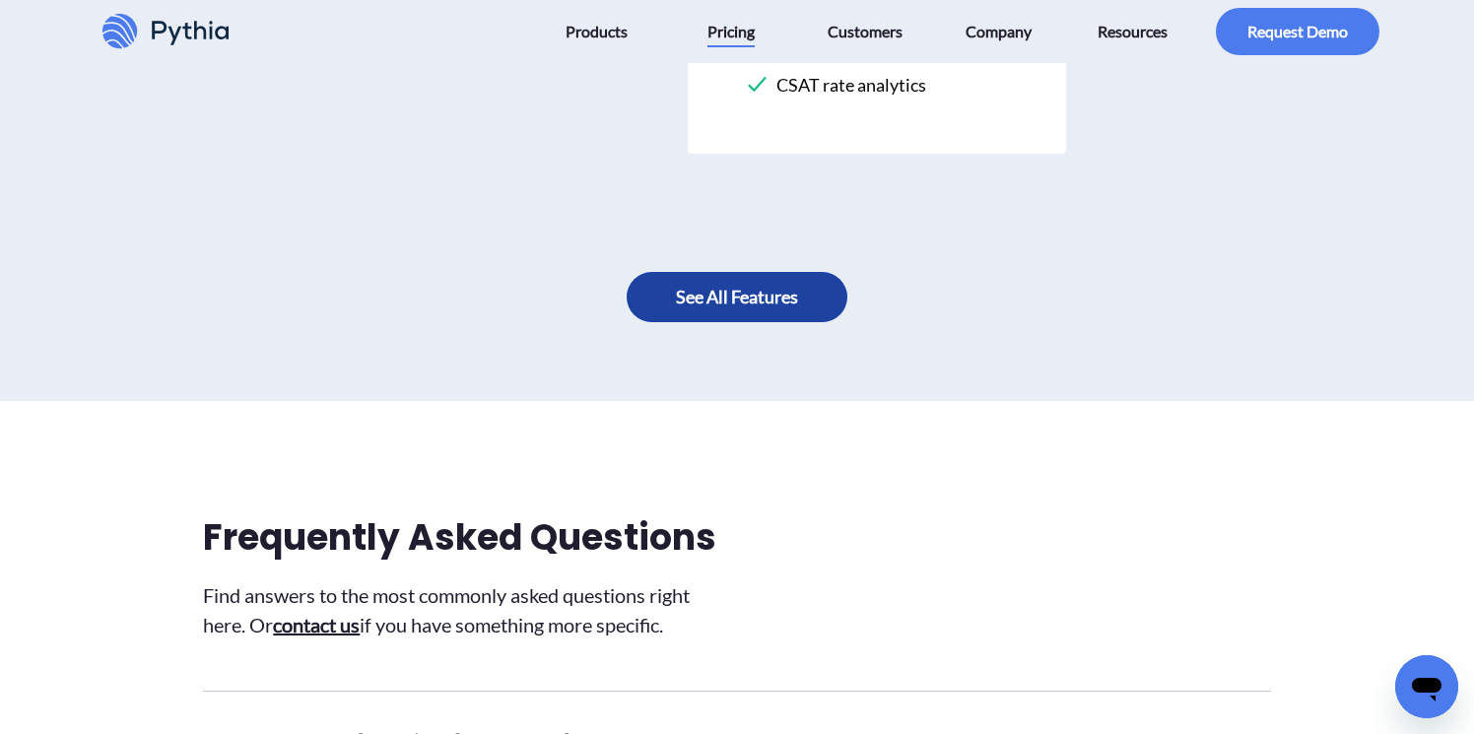
click at [700, 309] on link at bounding box center [737, 297] width 221 height 50
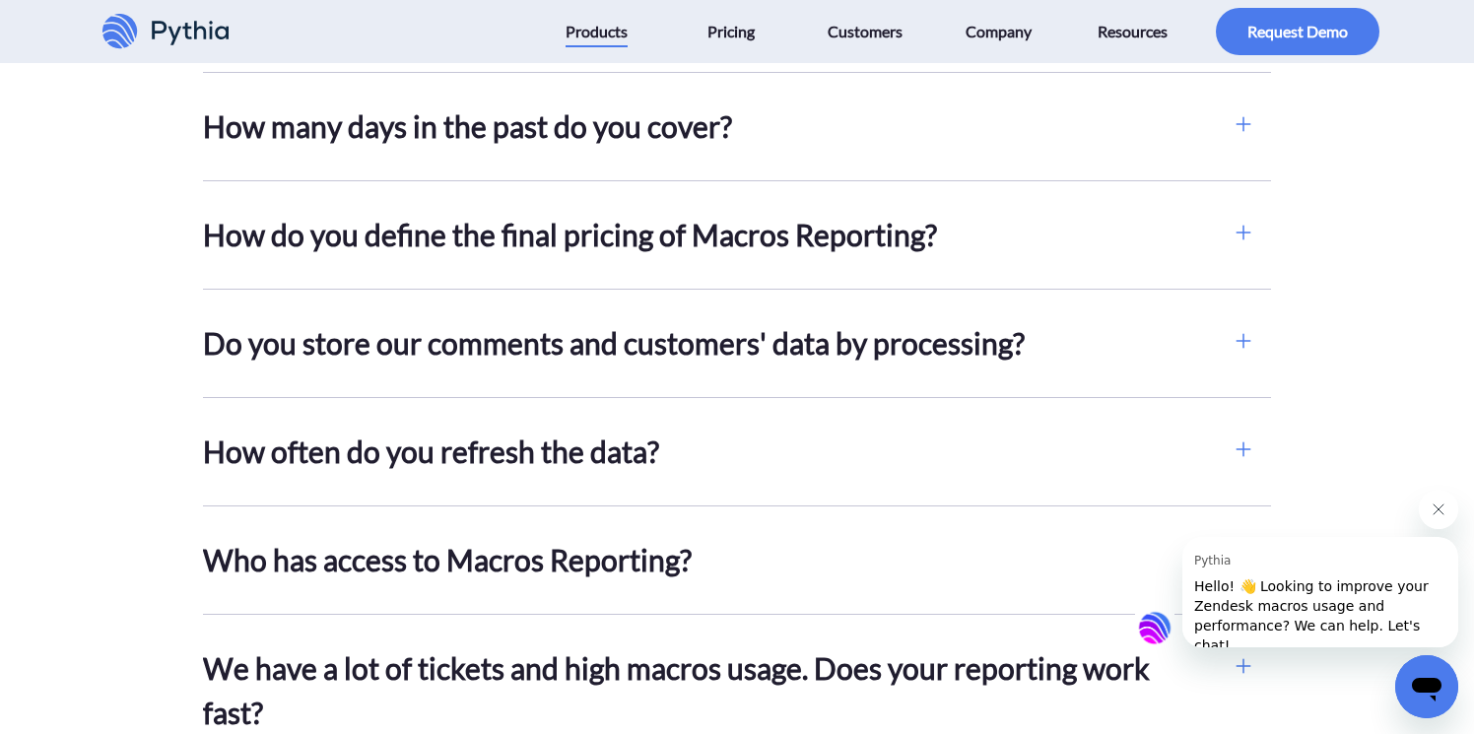
scroll to position [5436, 0]
click at [663, 256] on h2 "How do you define the final pricing of Macros Reporting?" at bounding box center [709, 234] width 1012 height 44
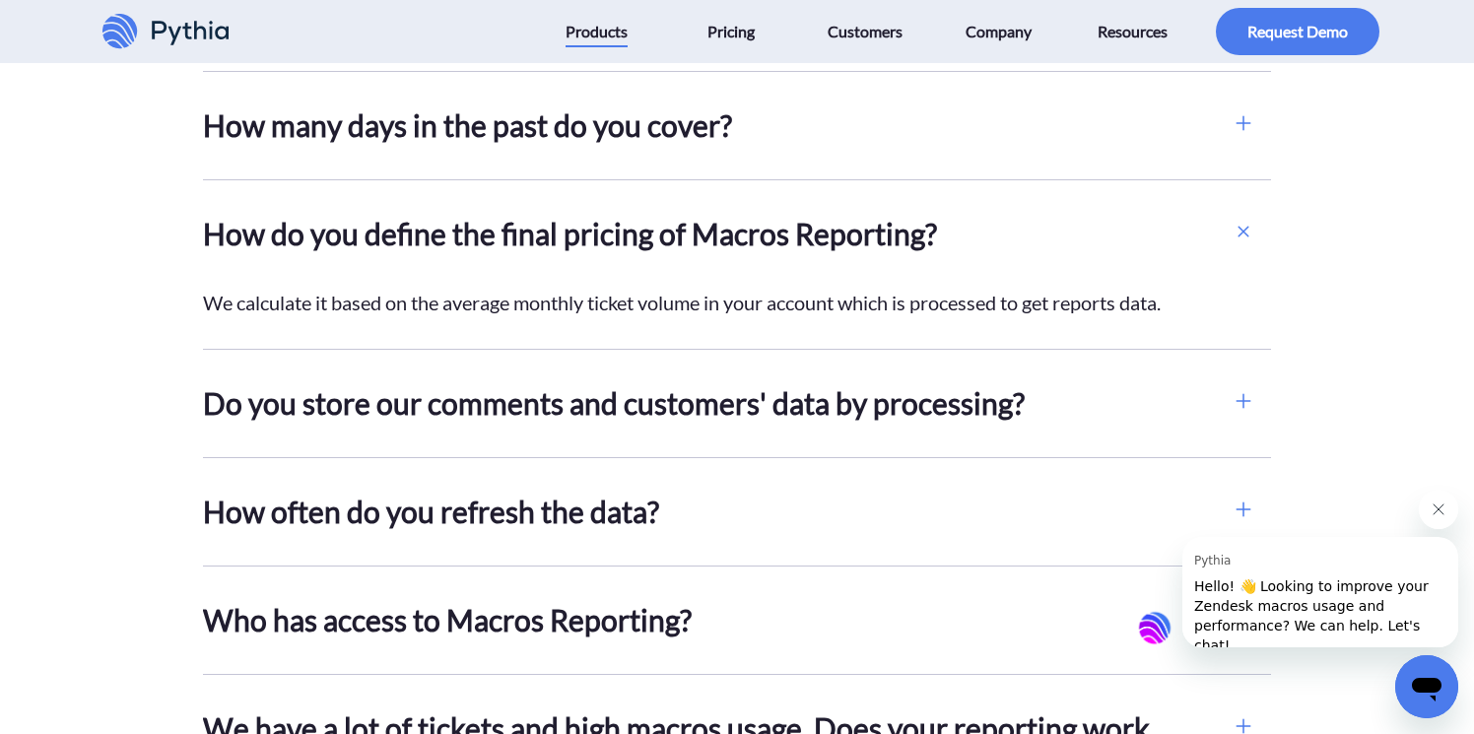
click at [659, 422] on h2 "Do you store our comments and customers' data by processing?" at bounding box center [709, 403] width 1012 height 44
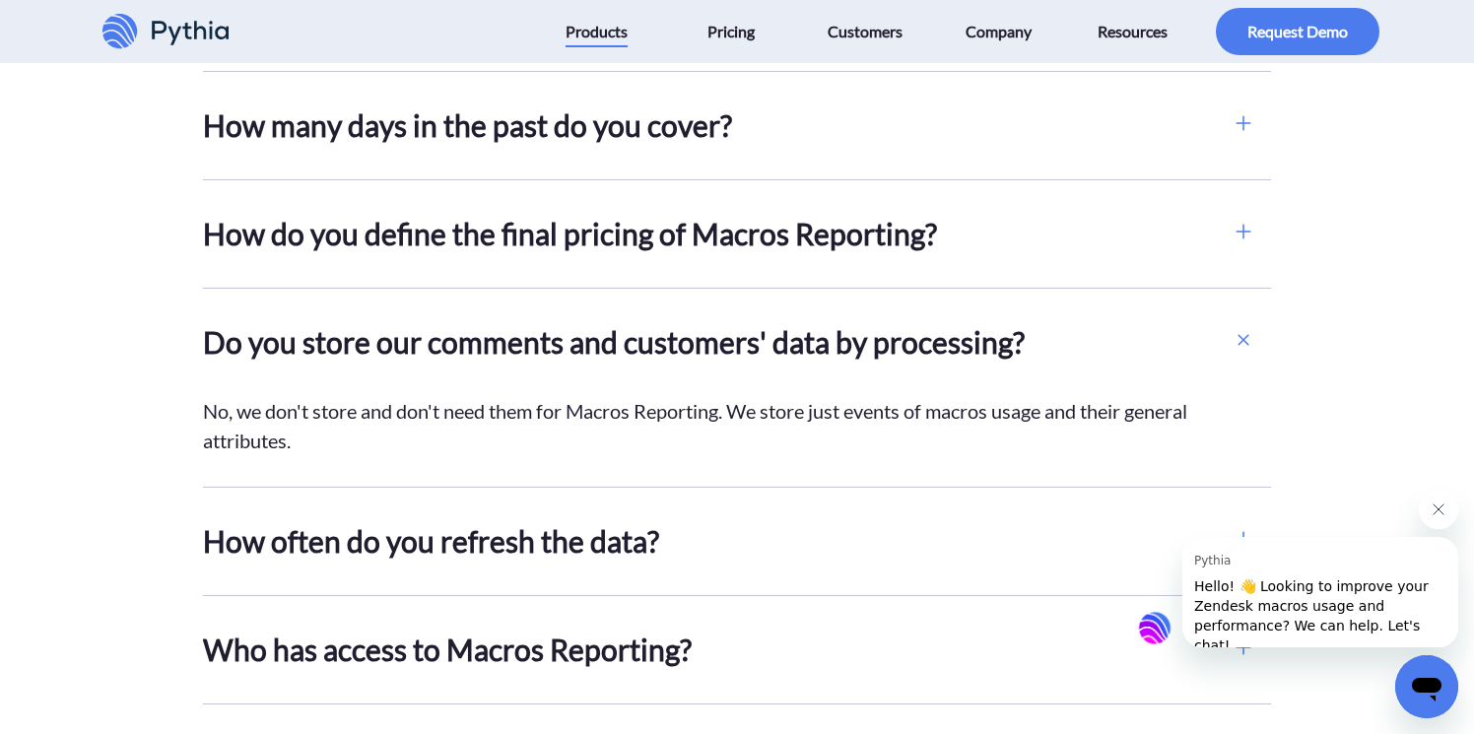
click at [699, 416] on div "Do you store our comments and customers' data by processing? No, we don't store…" at bounding box center [717, 388] width 1028 height 198
click at [759, 365] on h2 "Do you store our comments and customers' data by processing?" at bounding box center [709, 342] width 1012 height 44
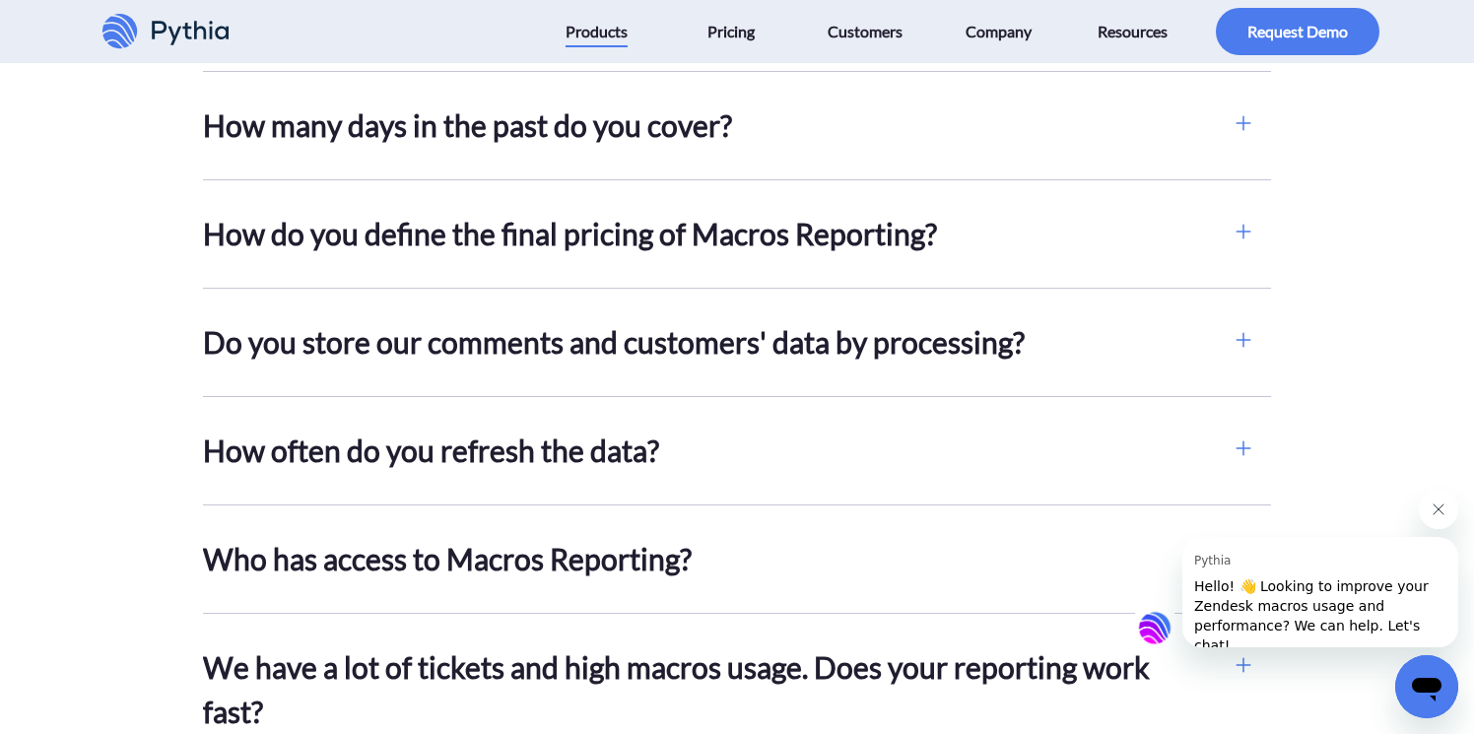
click at [738, 463] on h2 "How often do you refresh the data?" at bounding box center [709, 451] width 1012 height 44
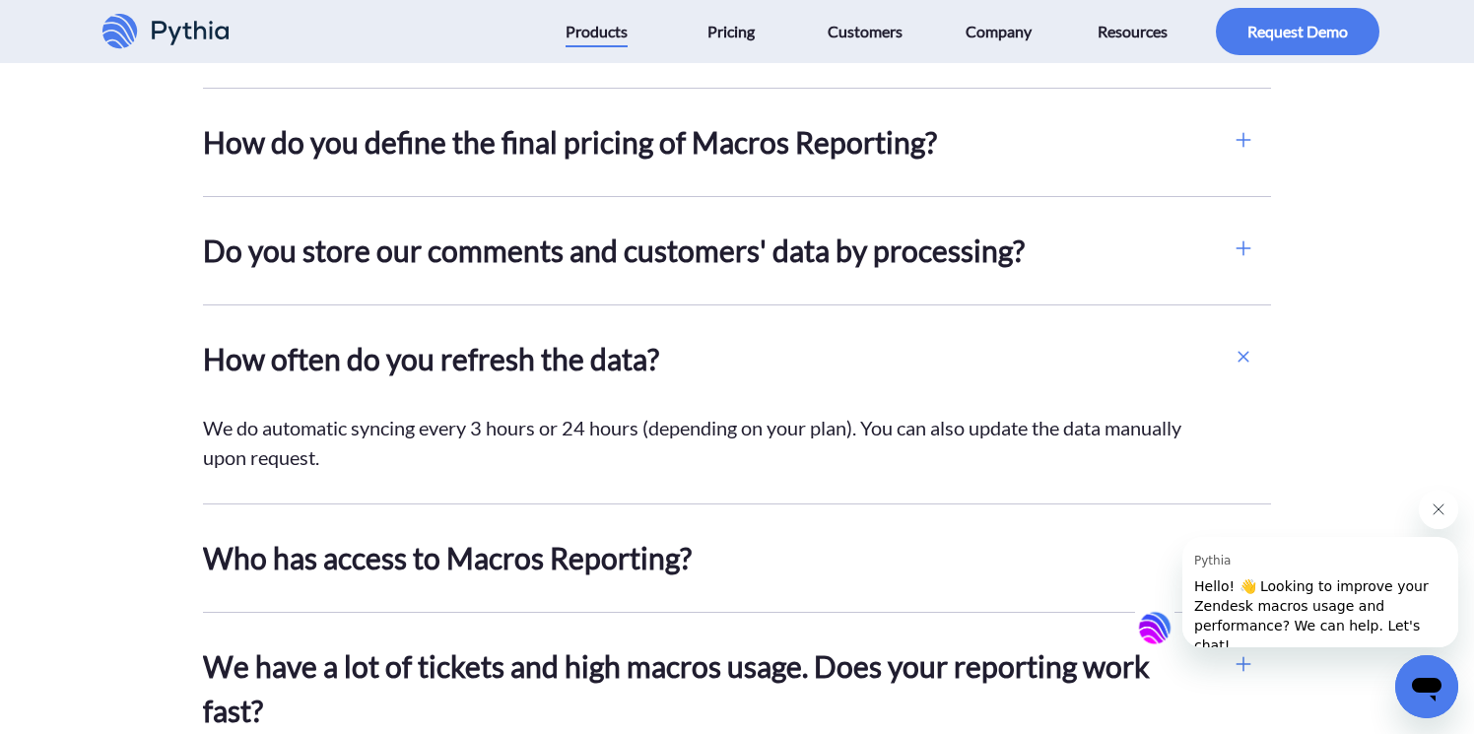
scroll to position [5544, 0]
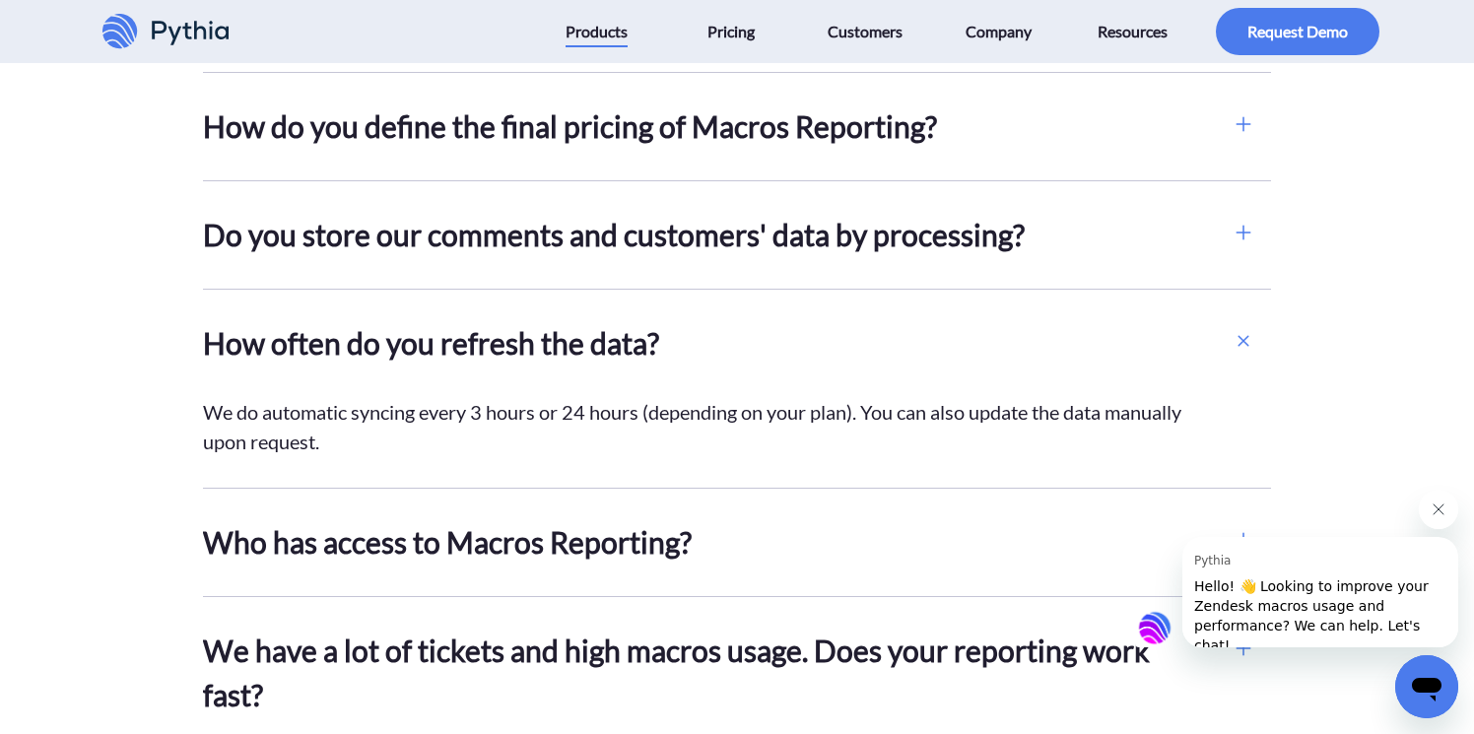
click at [744, 363] on h2 "How often do you refresh the data?" at bounding box center [709, 343] width 1012 height 44
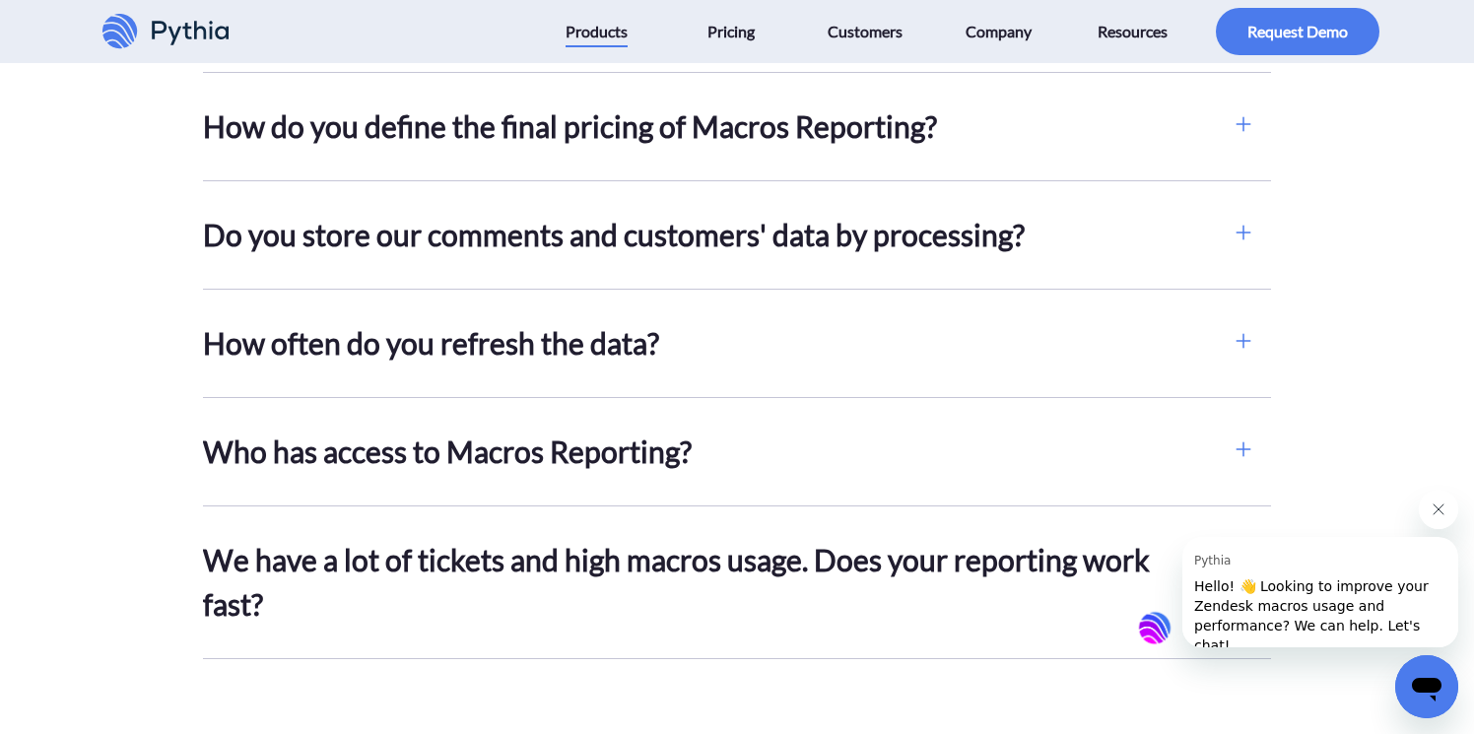
click at [712, 456] on h2 "Who has access to Macros Reporting?" at bounding box center [709, 452] width 1012 height 44
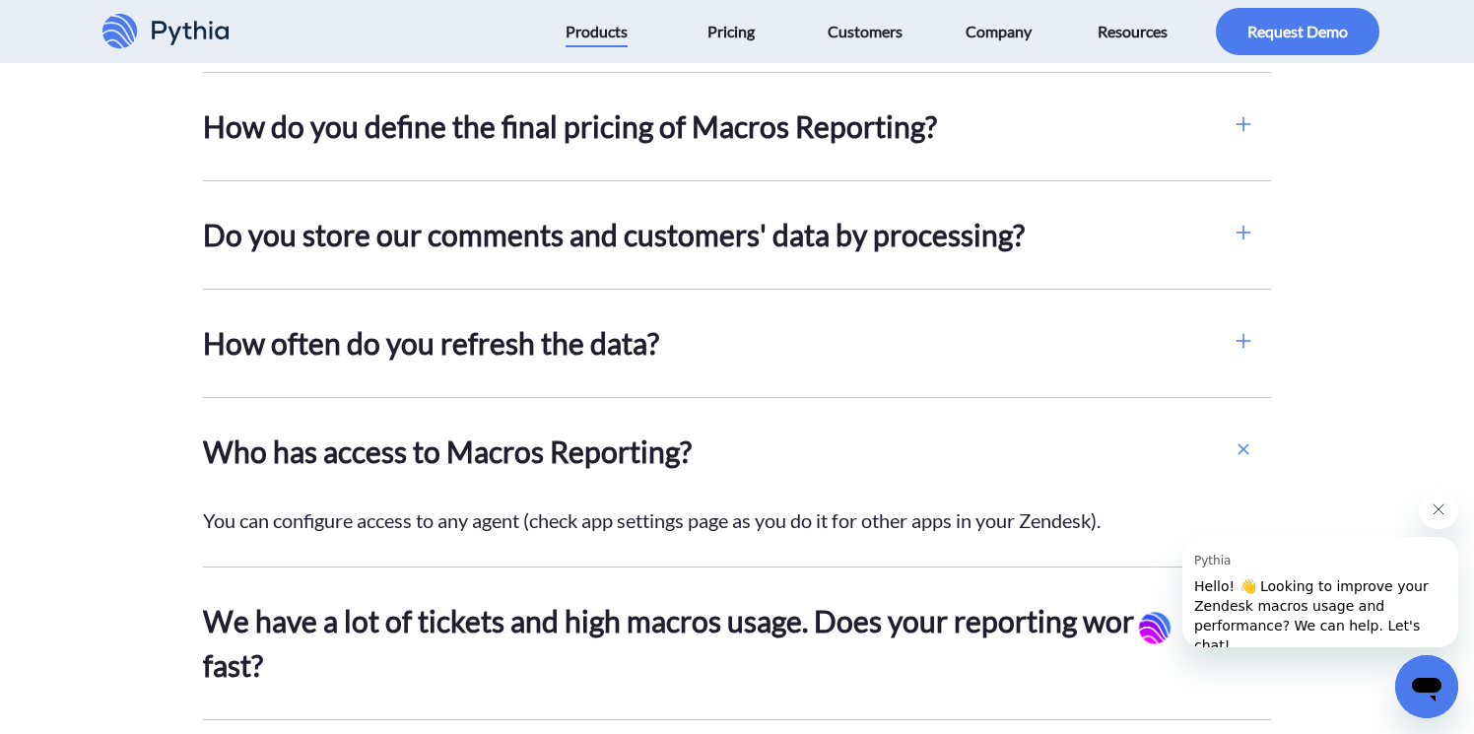
click at [714, 455] on h2 "Who has access to Macros Reporting?" at bounding box center [709, 452] width 1012 height 44
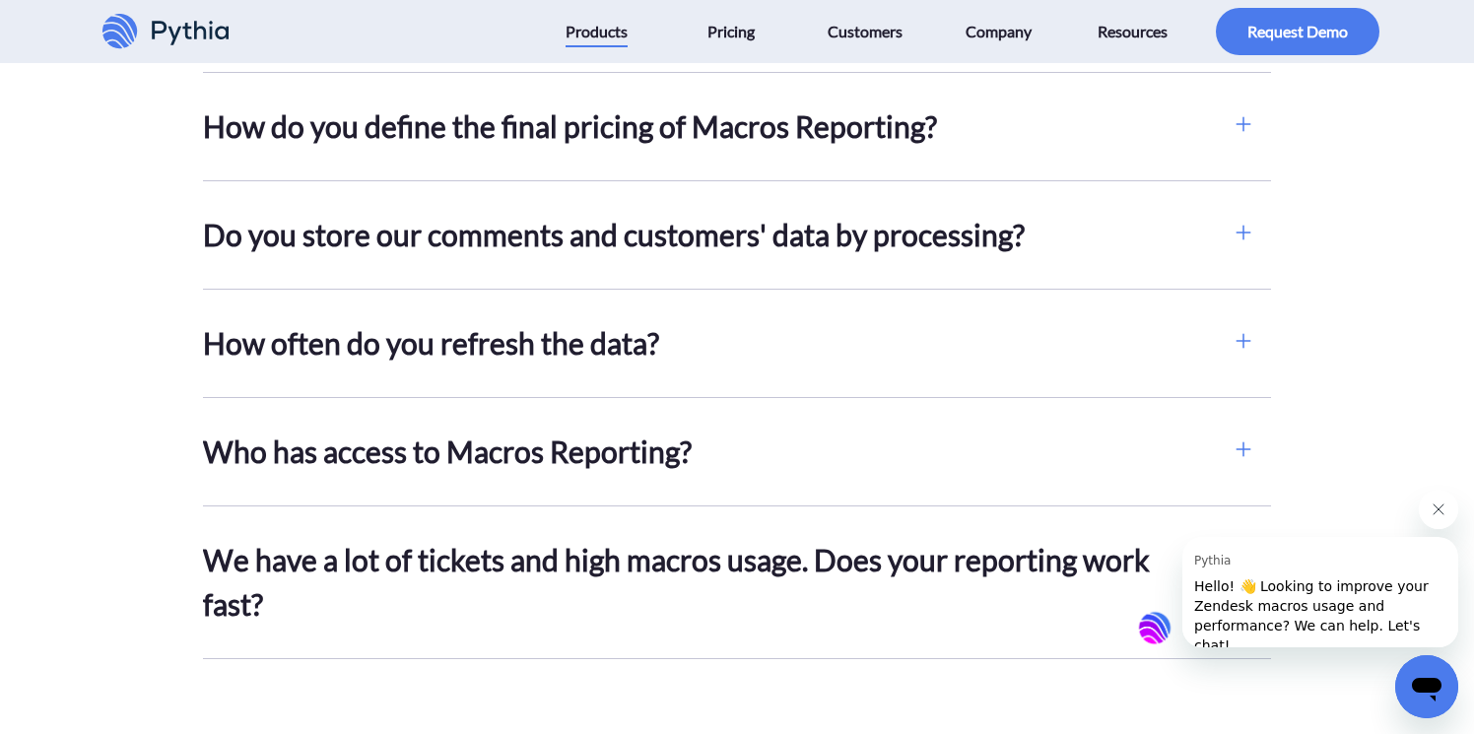
click at [711, 568] on h2 "We have a lot of tickets and high macros usage. Does your reporting work fast?" at bounding box center [709, 582] width 1012 height 89
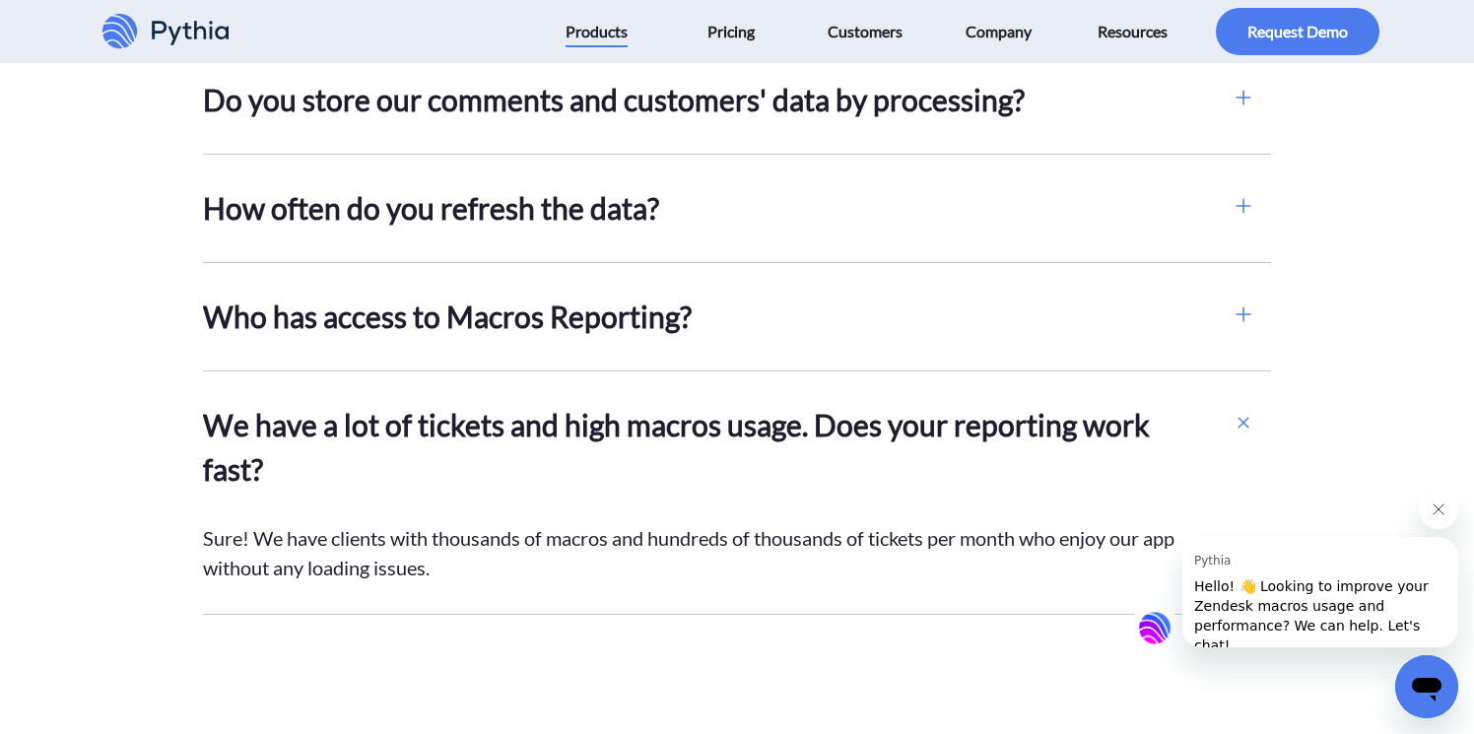
scroll to position [5681, 0]
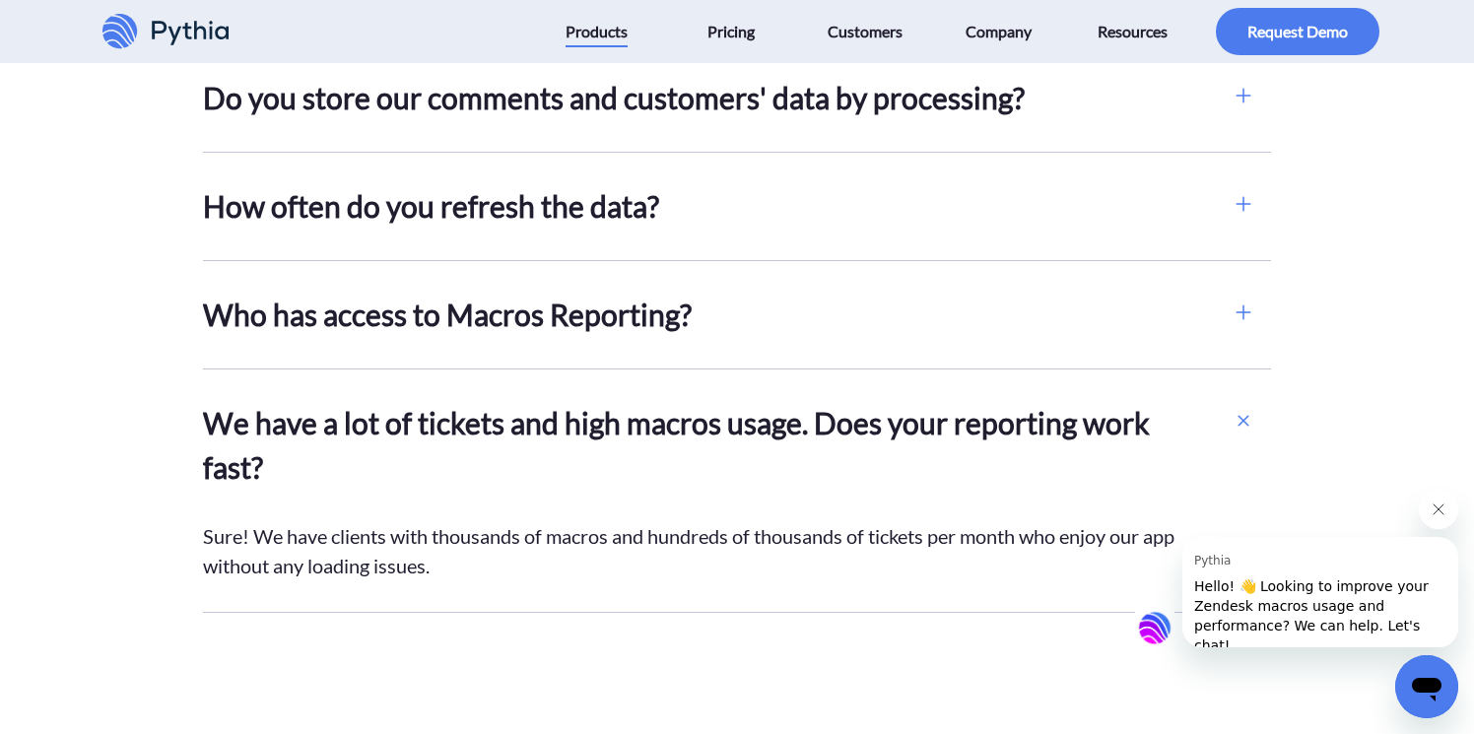
click at [745, 446] on h2 "We have a lot of tickets and high macros usage. Does your reporting work fast?" at bounding box center [709, 445] width 1012 height 89
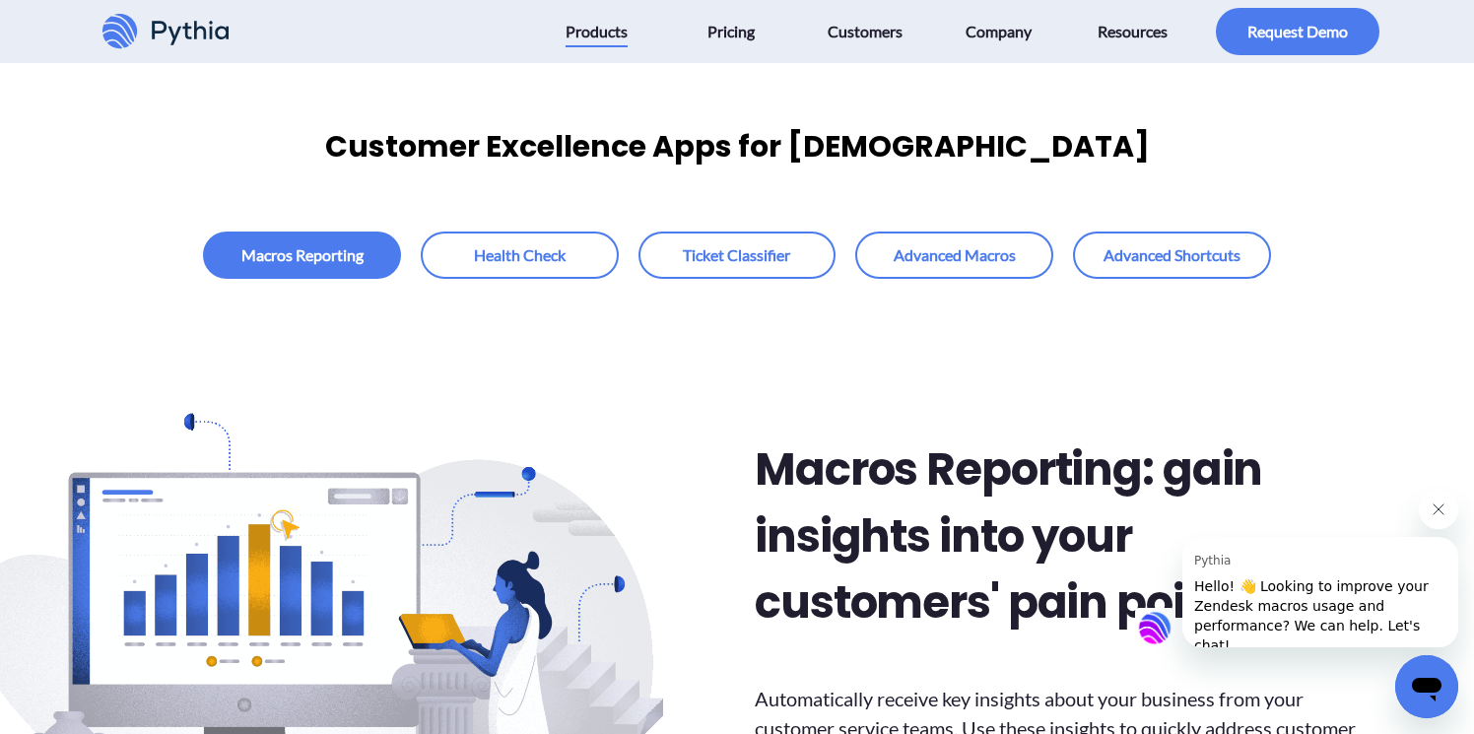
scroll to position [0, 0]
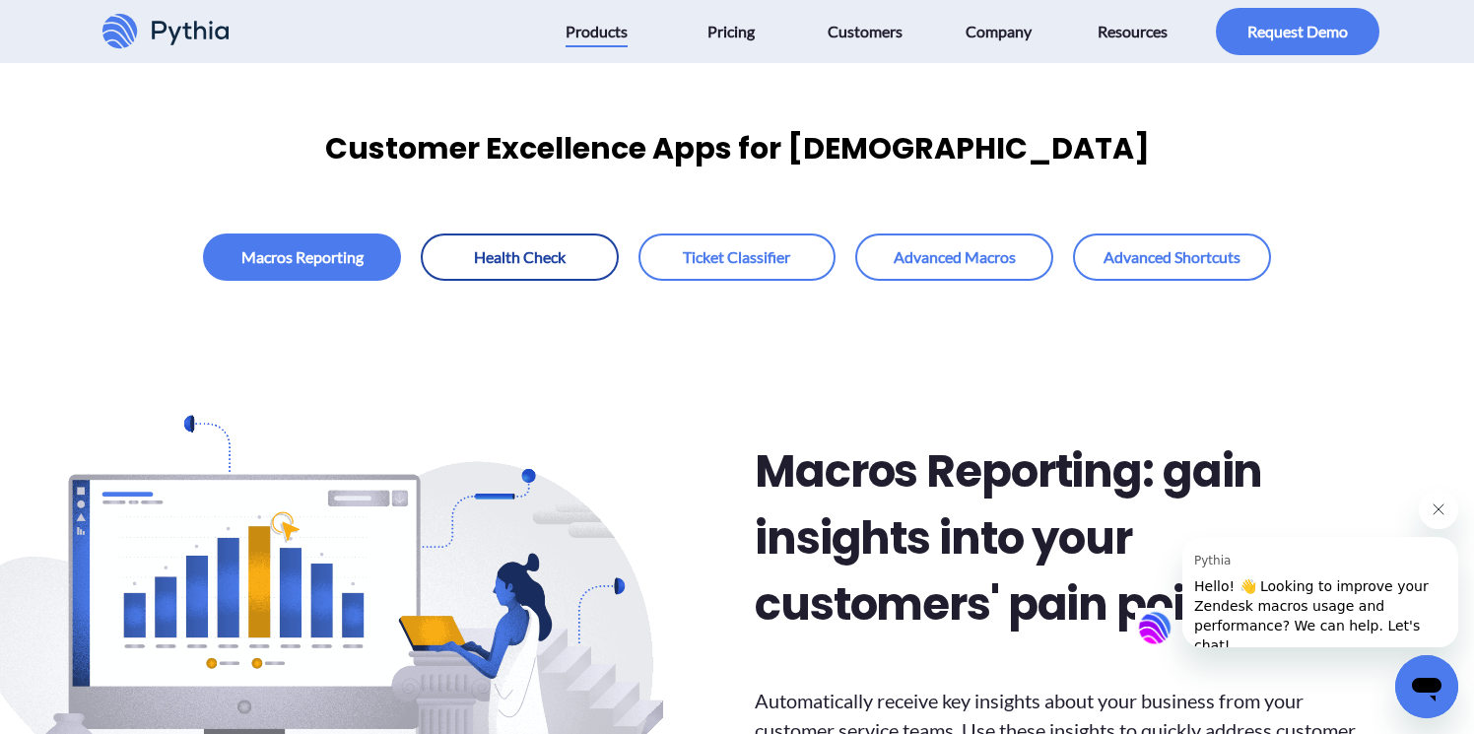
click at [543, 267] on link at bounding box center [520, 256] width 198 height 47
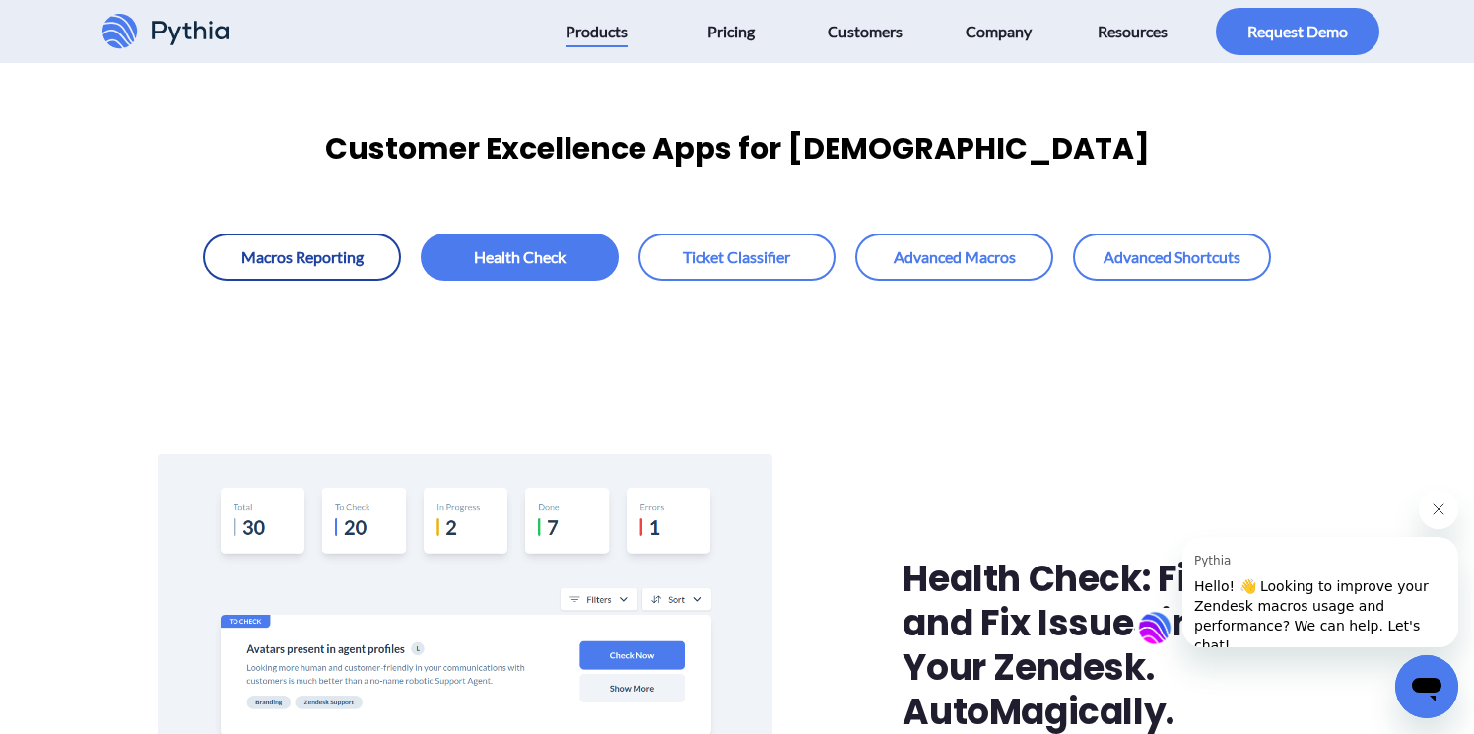
click at [327, 253] on link at bounding box center [302, 256] width 198 height 47
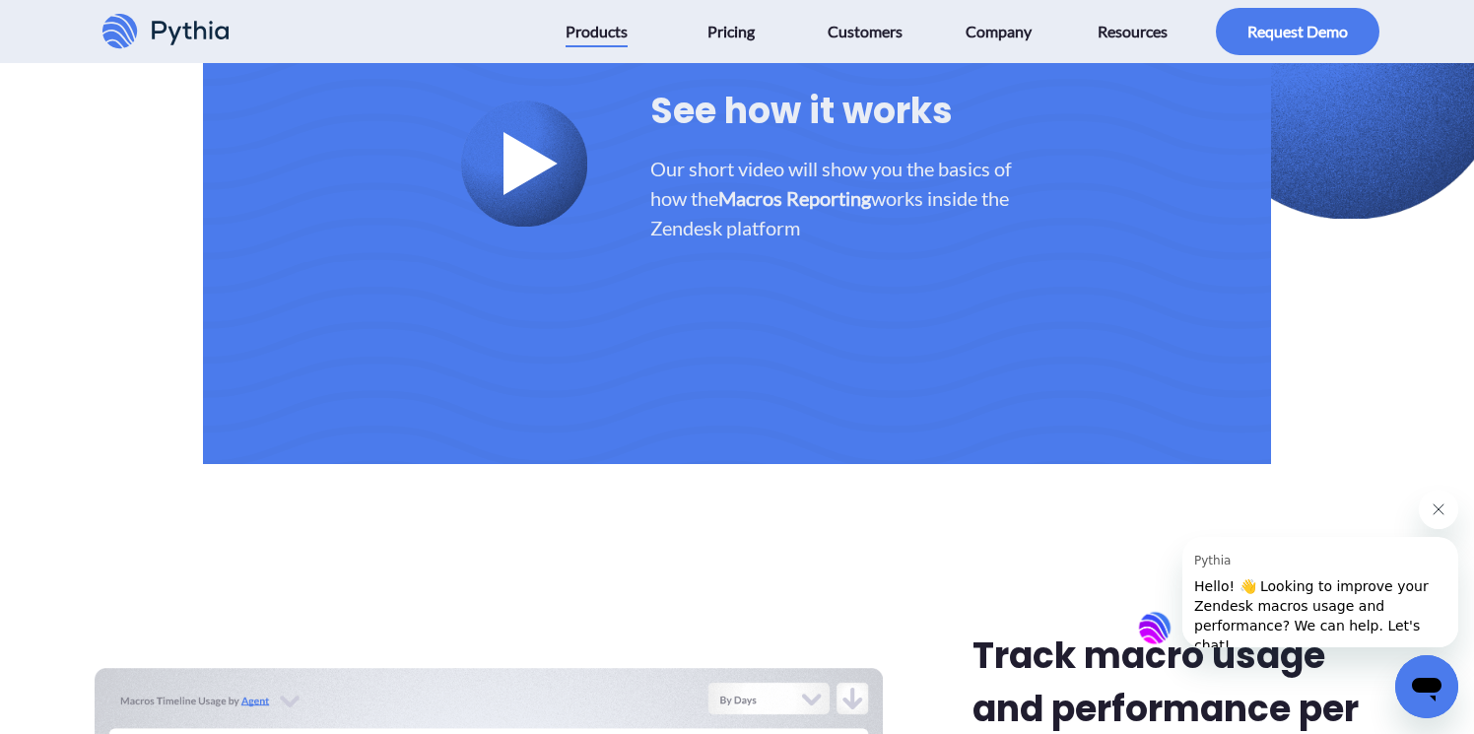
scroll to position [2912, 0]
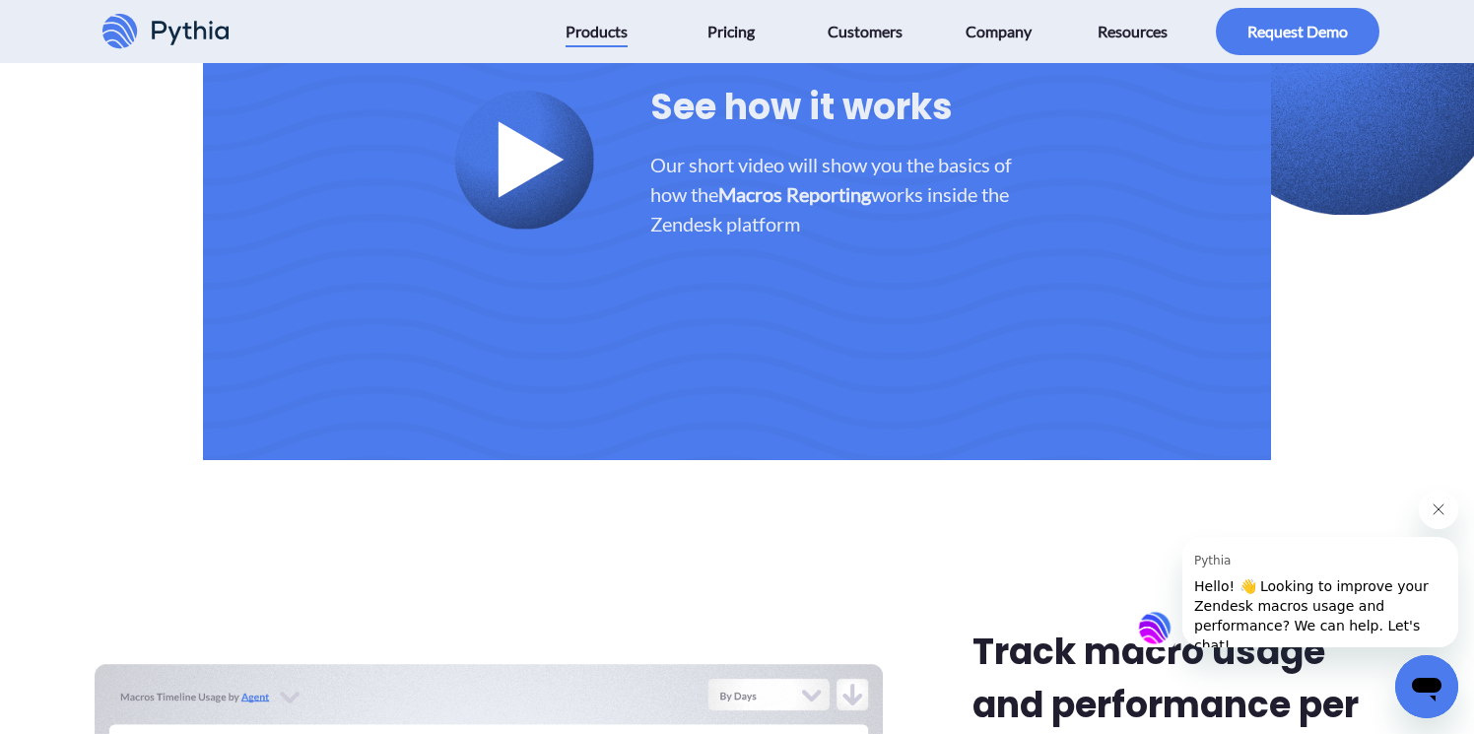
click at [534, 197] on div at bounding box center [524, 160] width 139 height 139
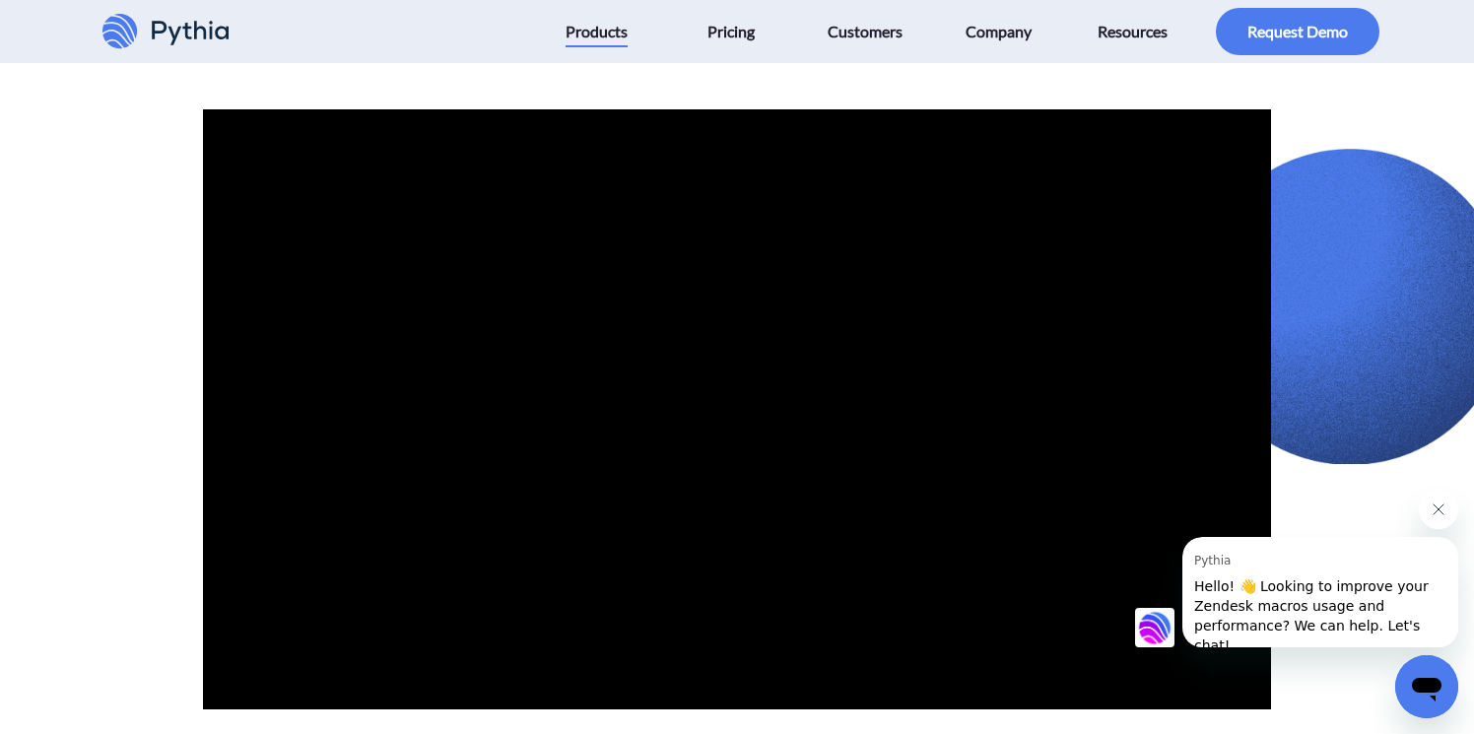
scroll to position [2675, 0]
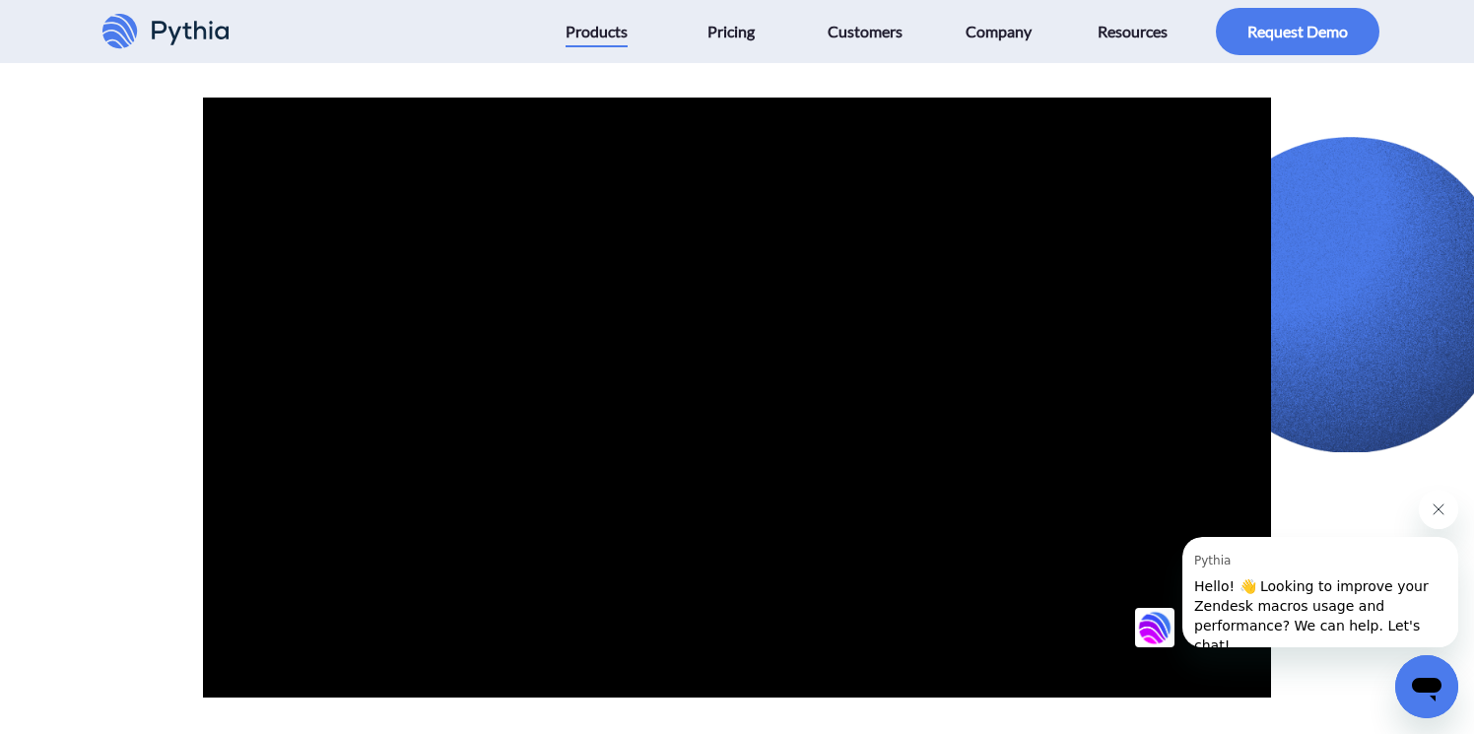
click at [1440, 510] on icon "Close message from Pythia" at bounding box center [1439, 509] width 16 height 16
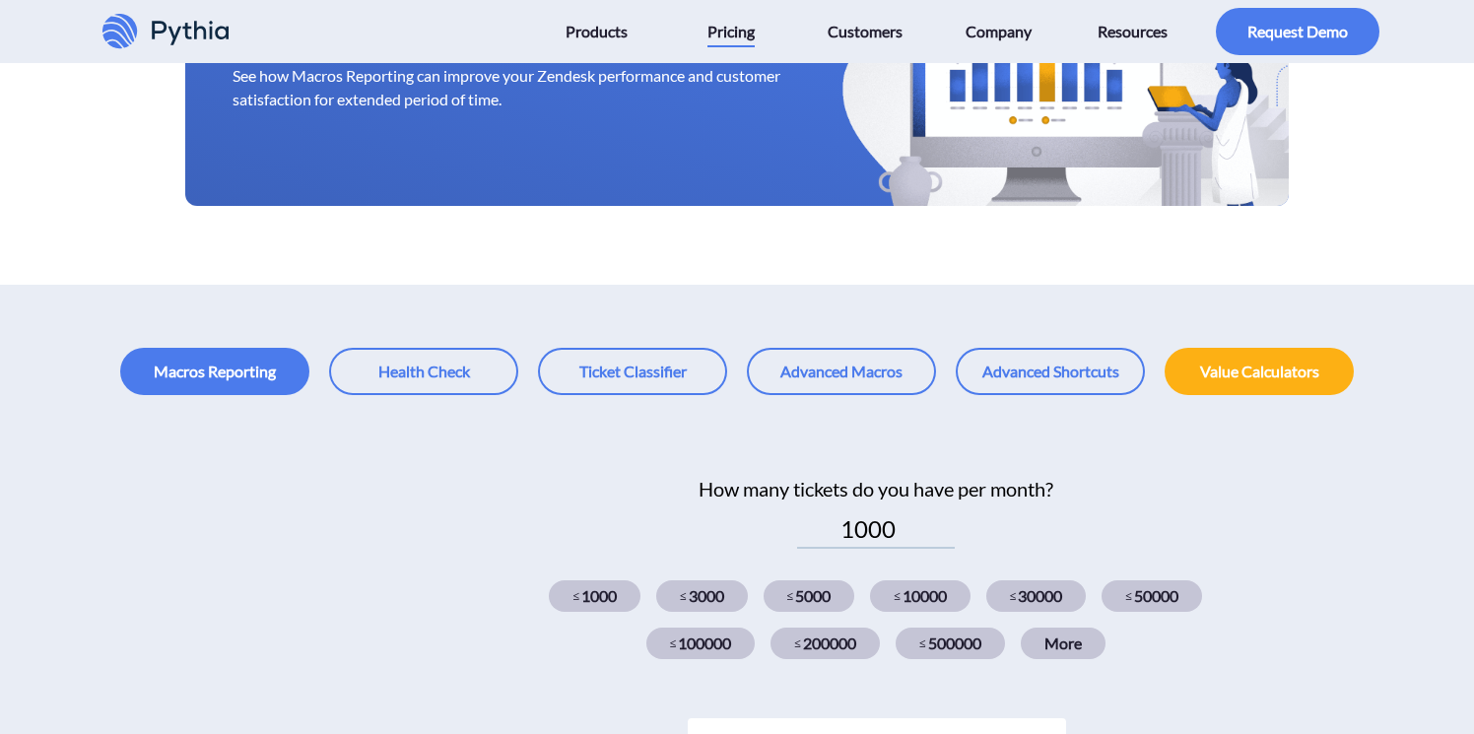
scroll to position [363, 0]
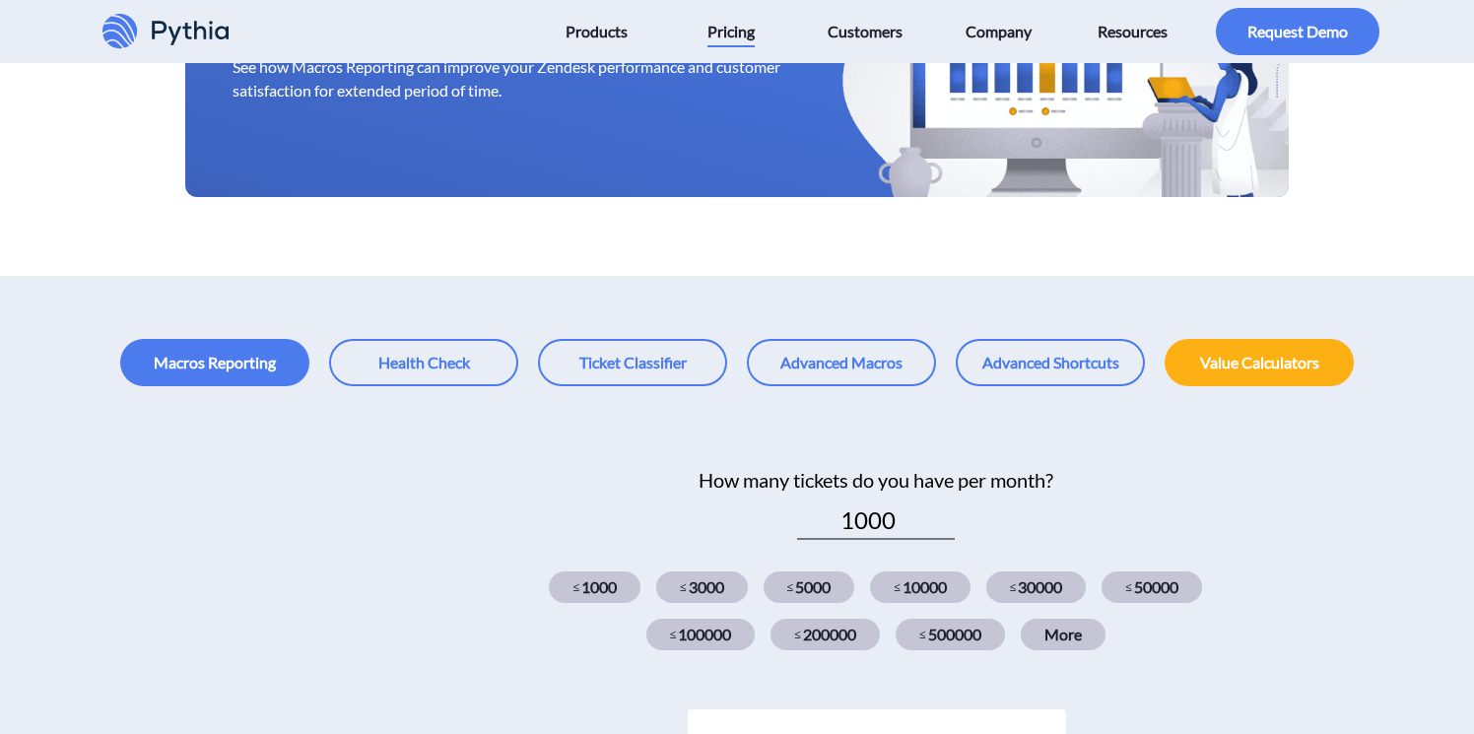
click at [902, 515] on input "1000" at bounding box center [876, 520] width 158 height 37
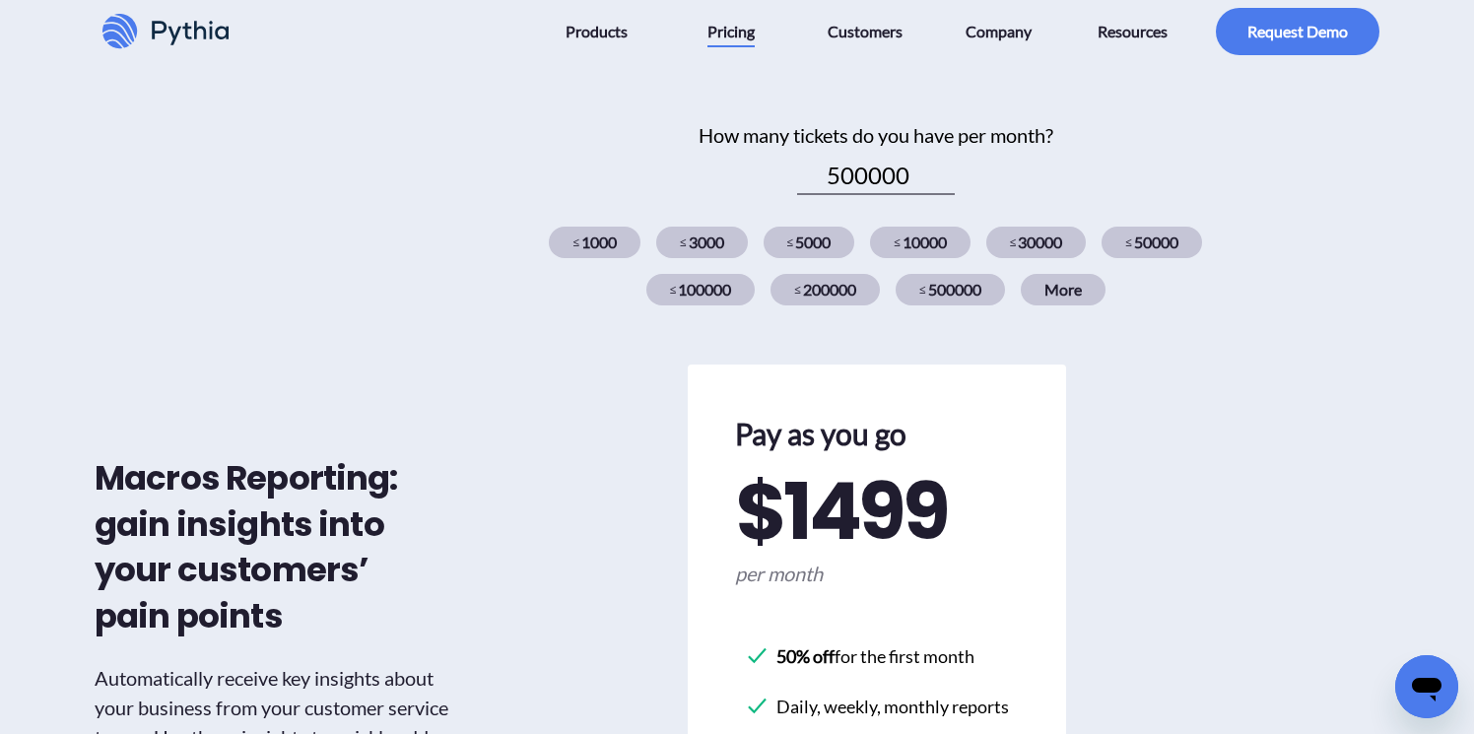
scroll to position [558, 0]
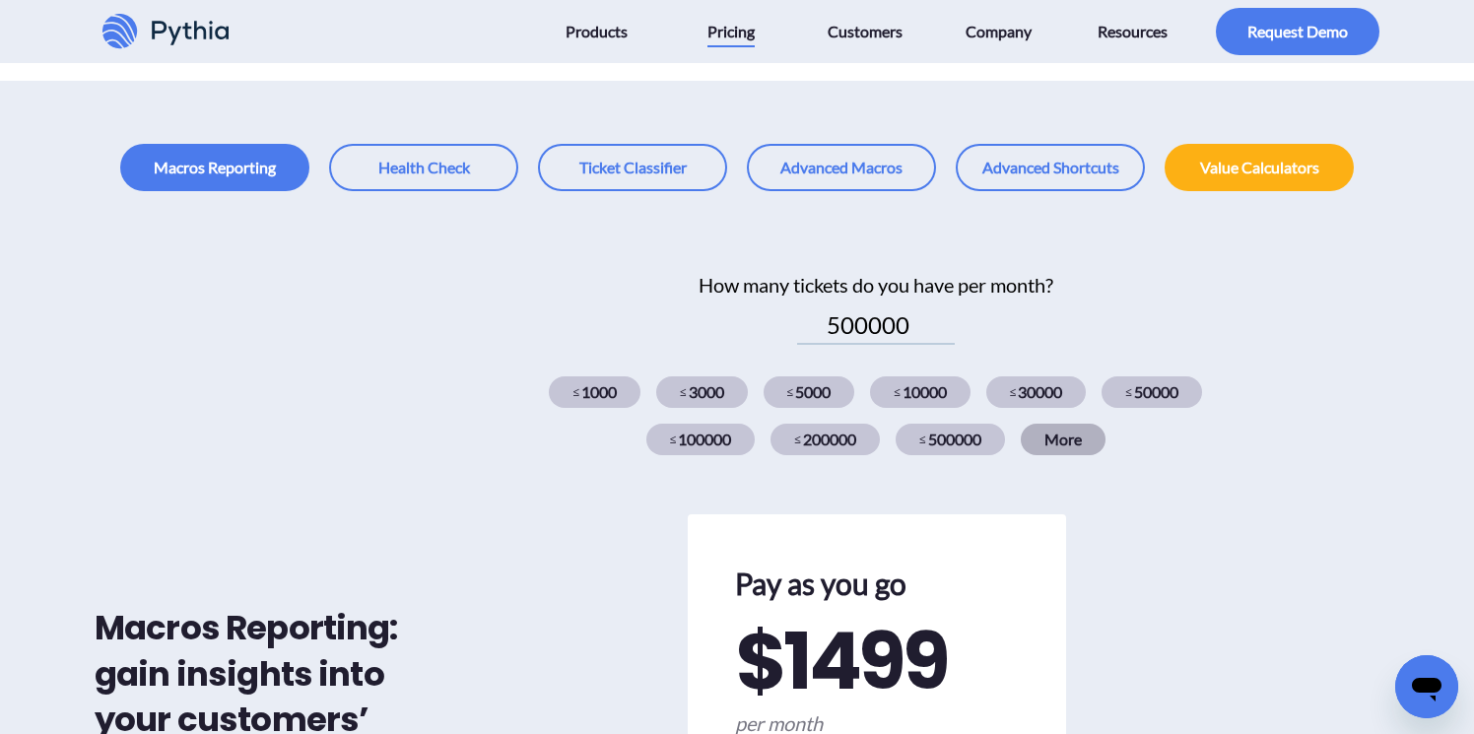
click at [1062, 430] on div "More" at bounding box center [1063, 440] width 85 height 32
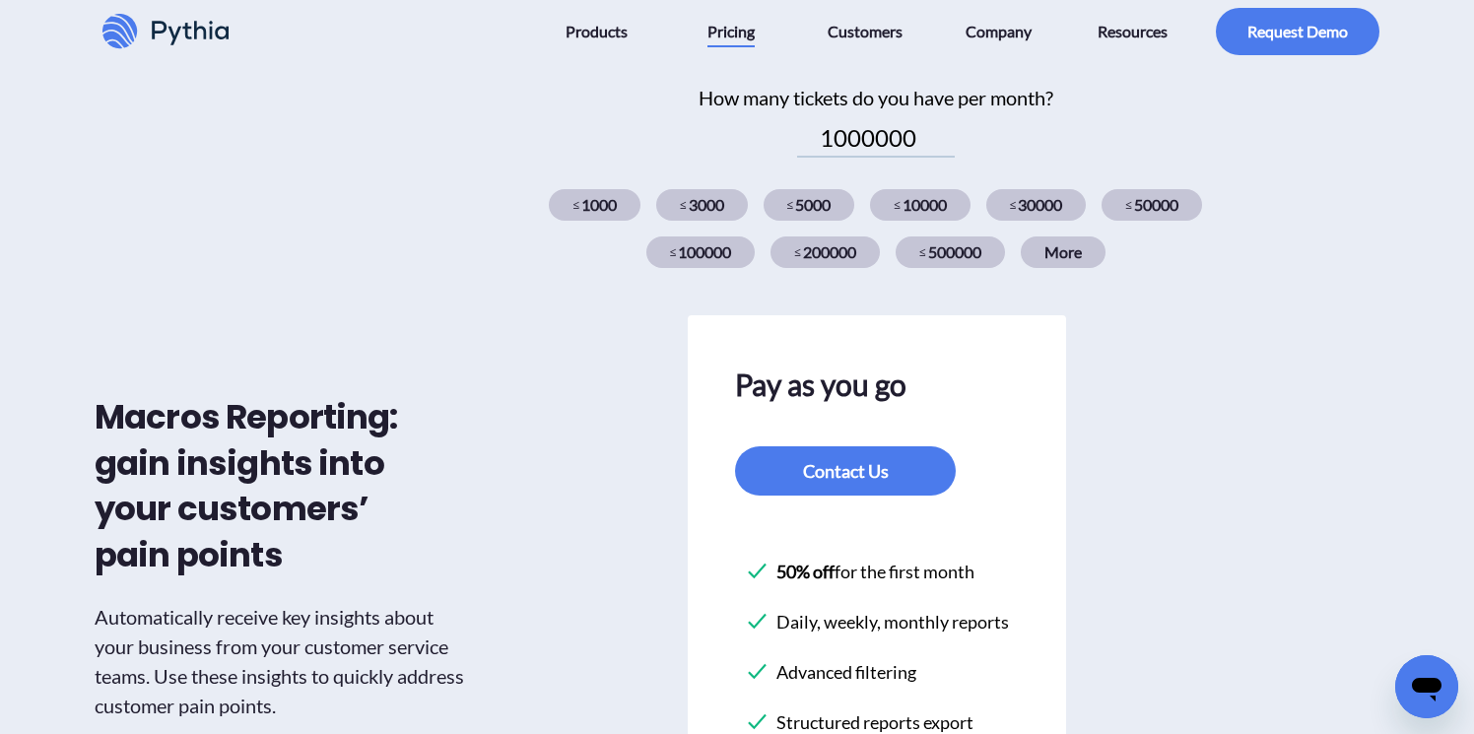
scroll to position [739, 0]
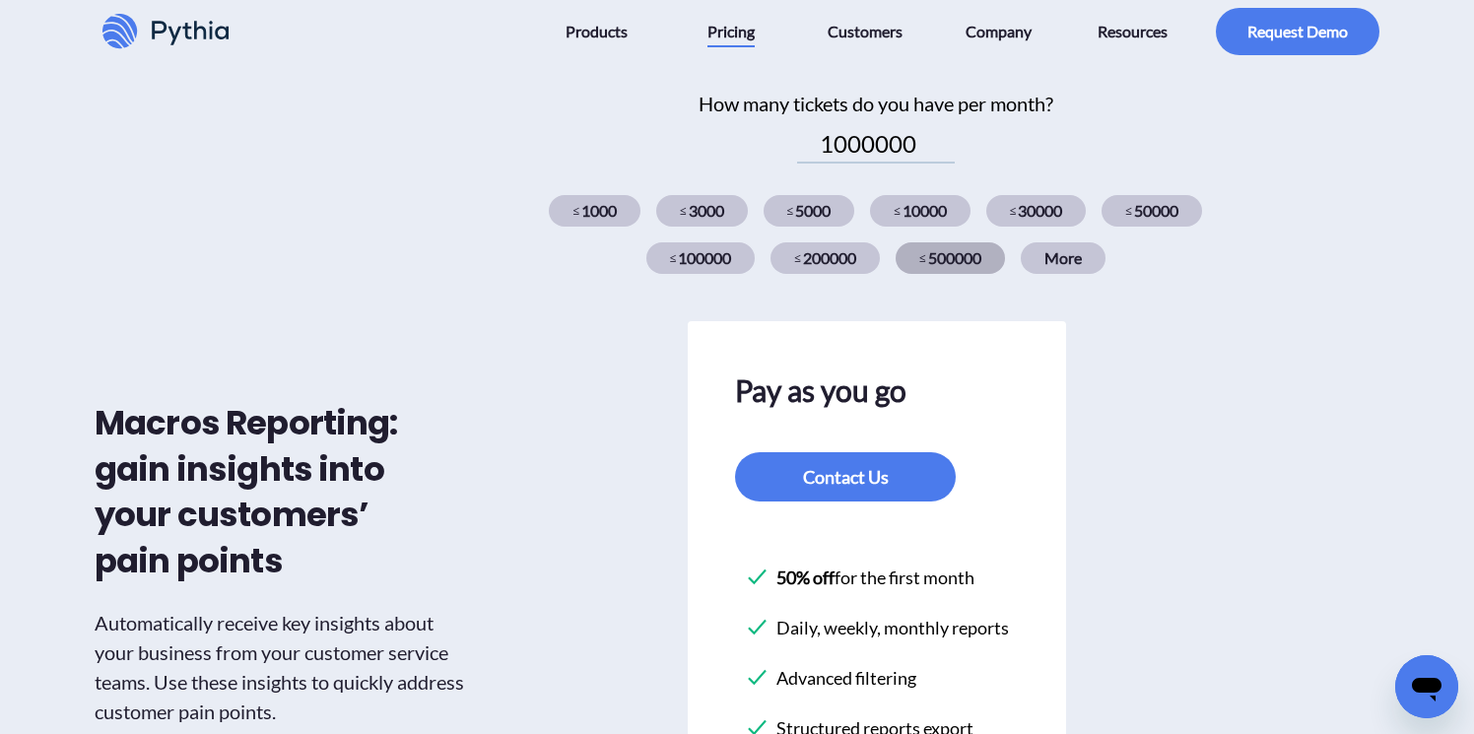
click at [941, 262] on div "≤ 500000" at bounding box center [950, 258] width 109 height 32
type input "500000"
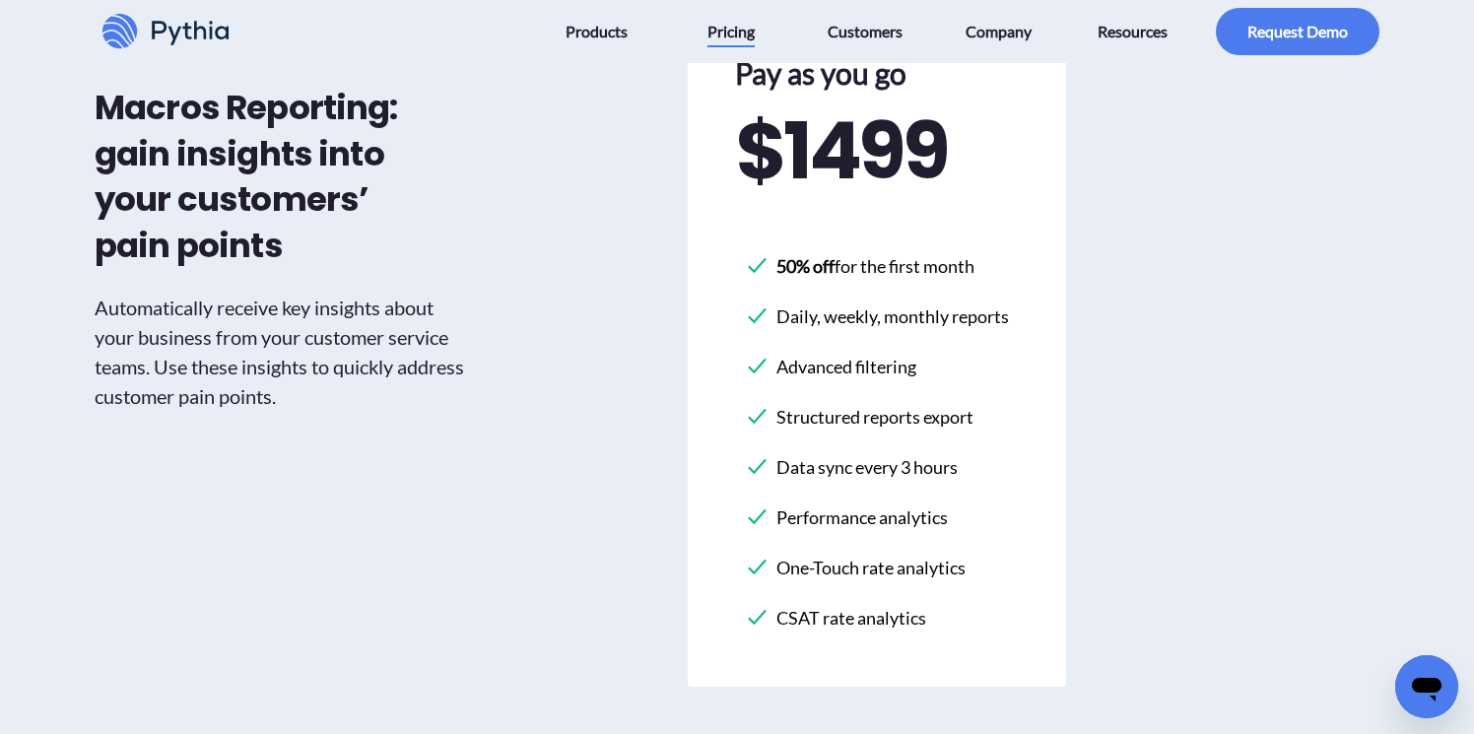
scroll to position [1088, 0]
